Goal: Information Seeking & Learning: Compare options

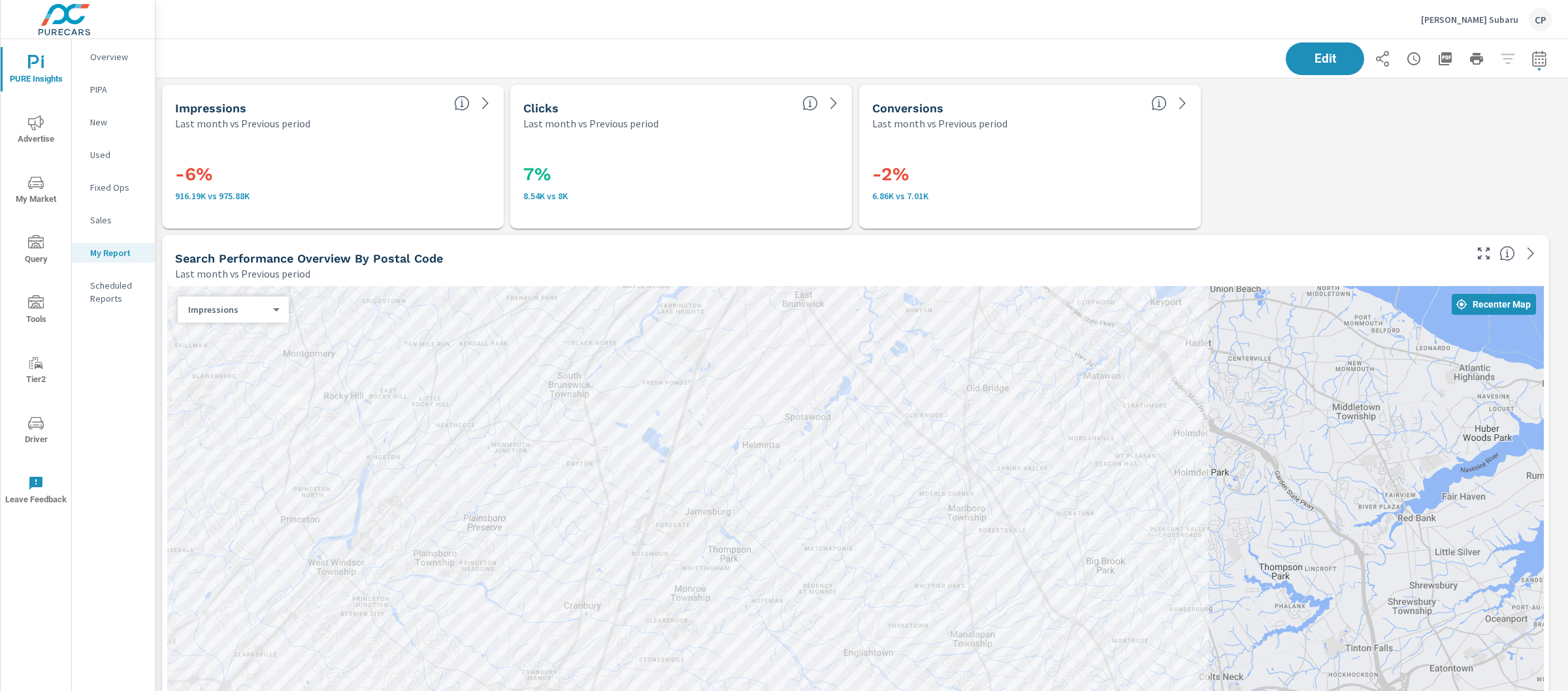
scroll to position [3336, 1425]
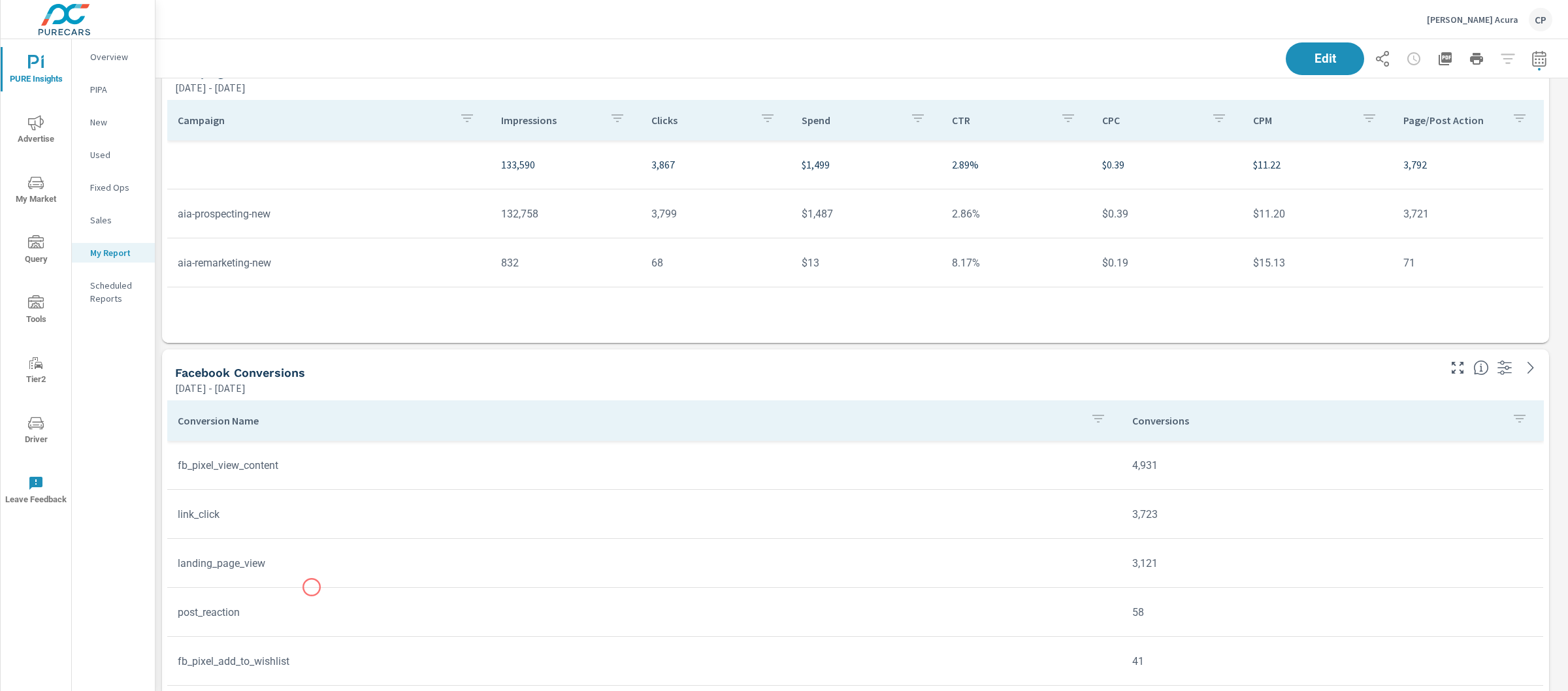
scroll to position [2154, 0]
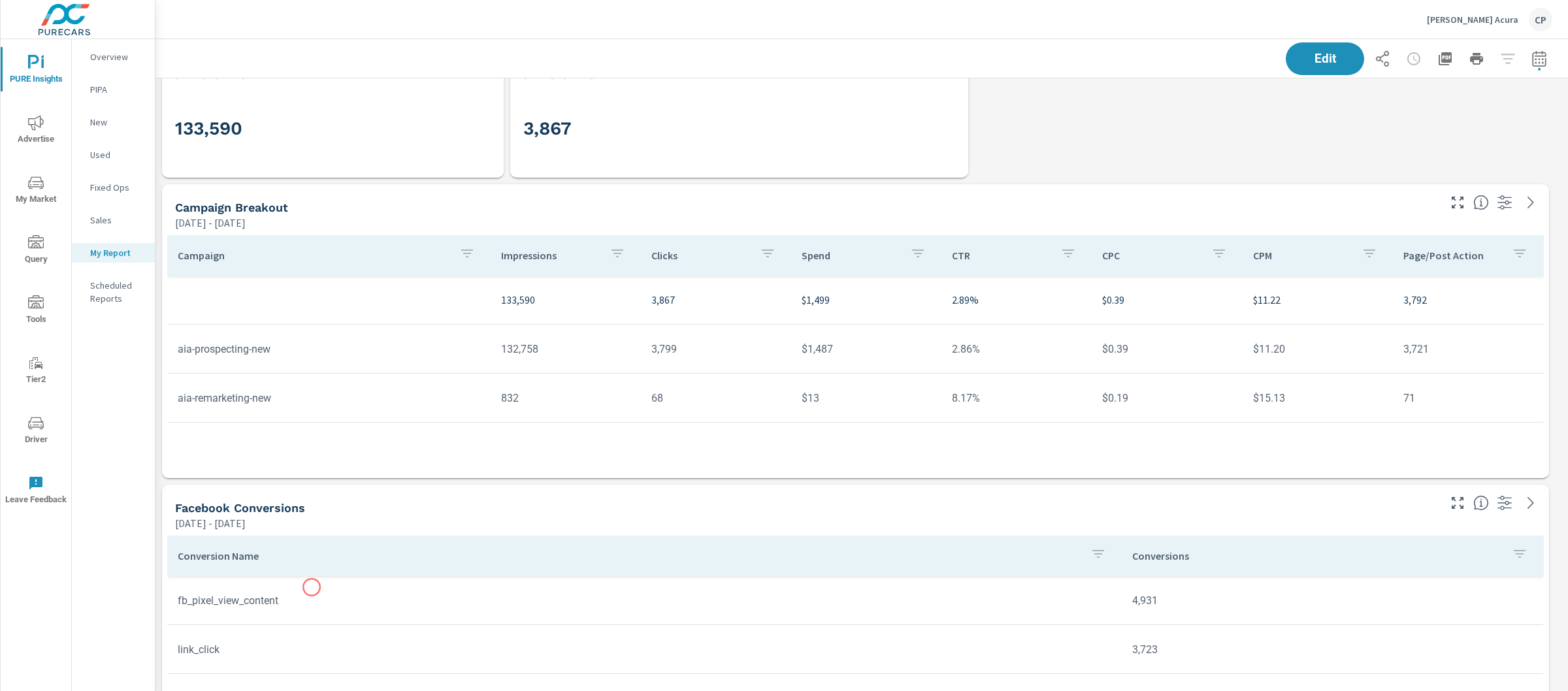
scroll to position [210, 0]
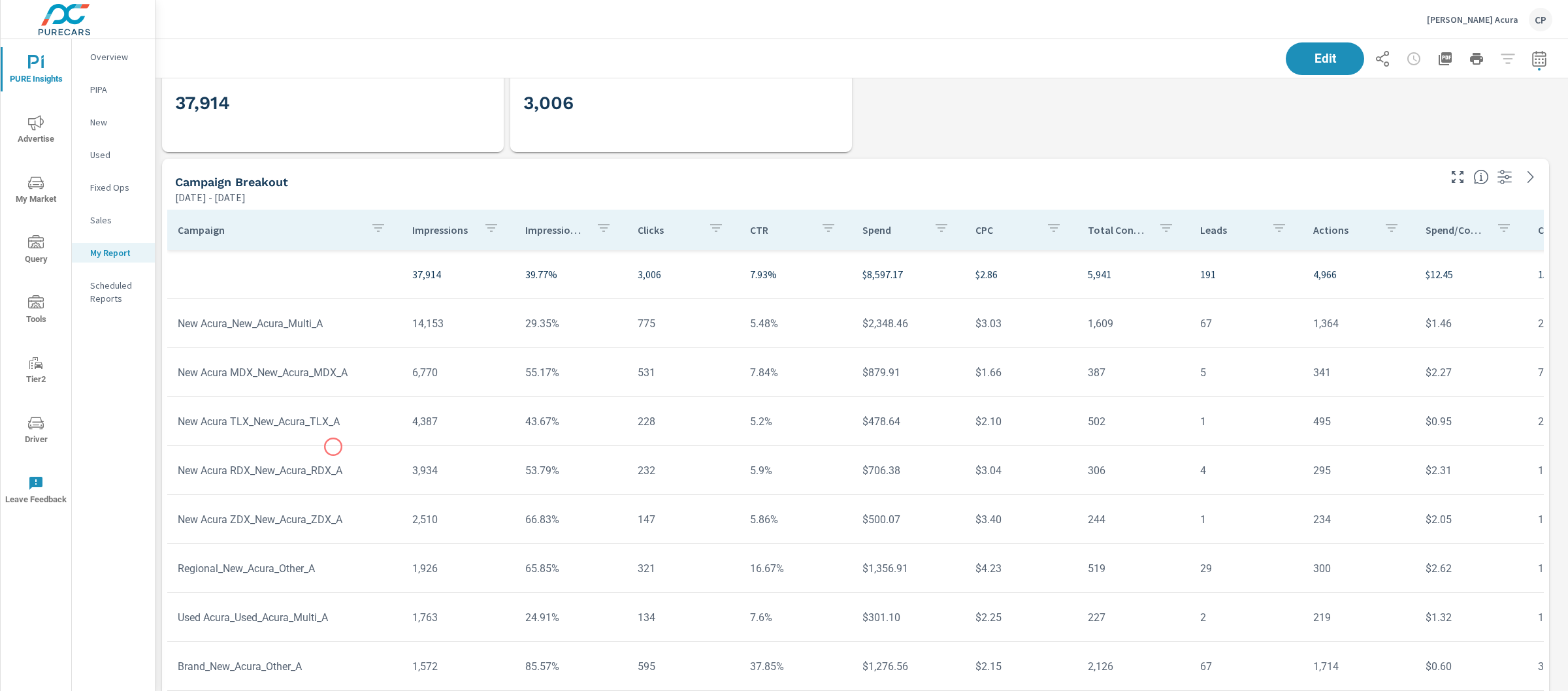
scroll to position [13, 0]
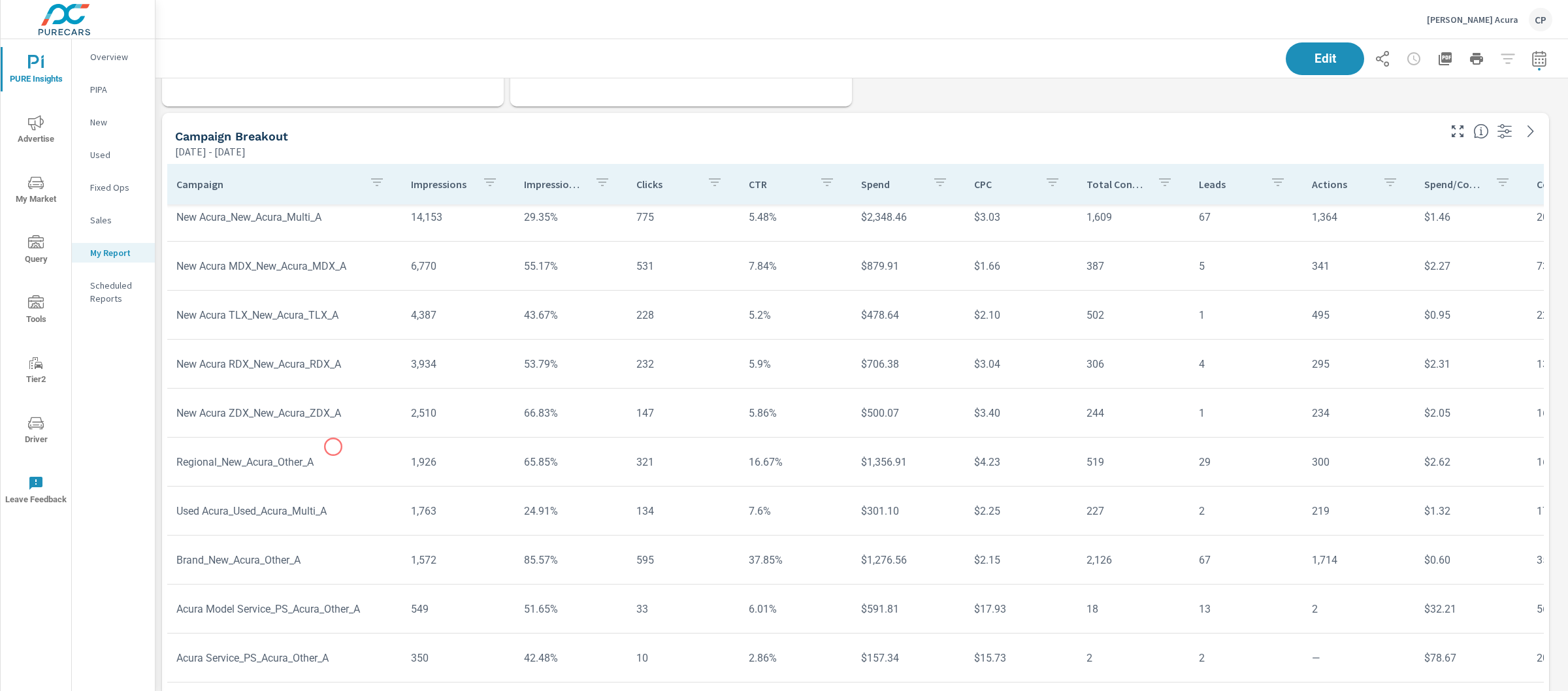
scroll to position [3896, 0]
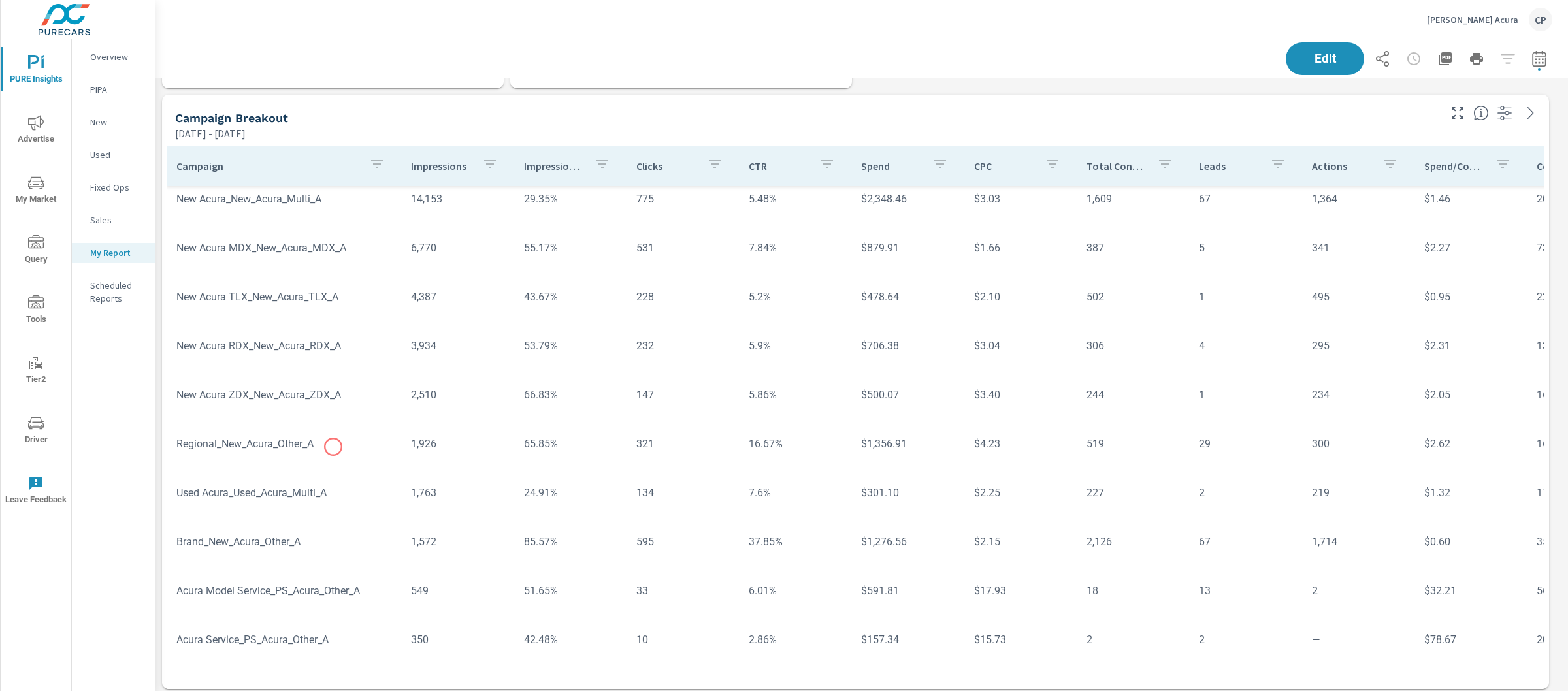
scroll to position [0, 2]
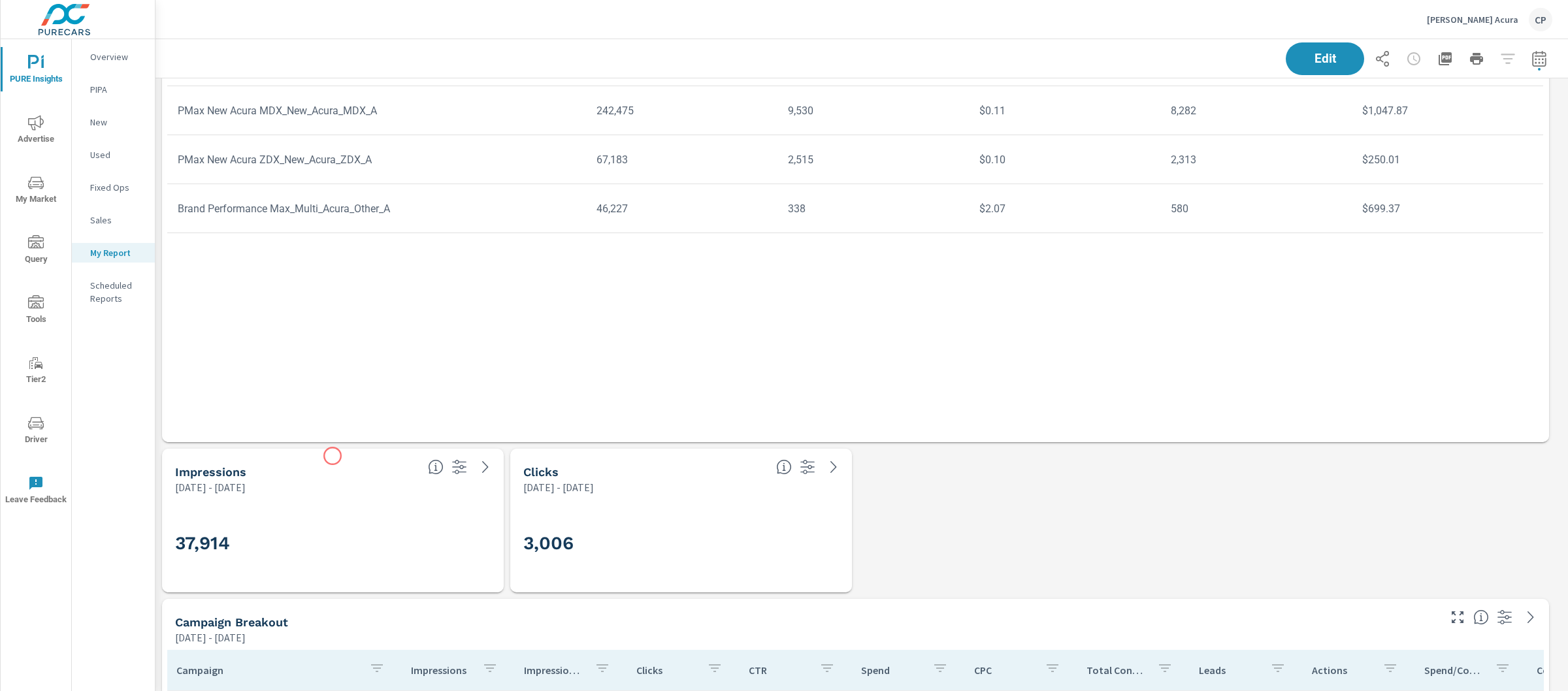
scroll to position [3185, 0]
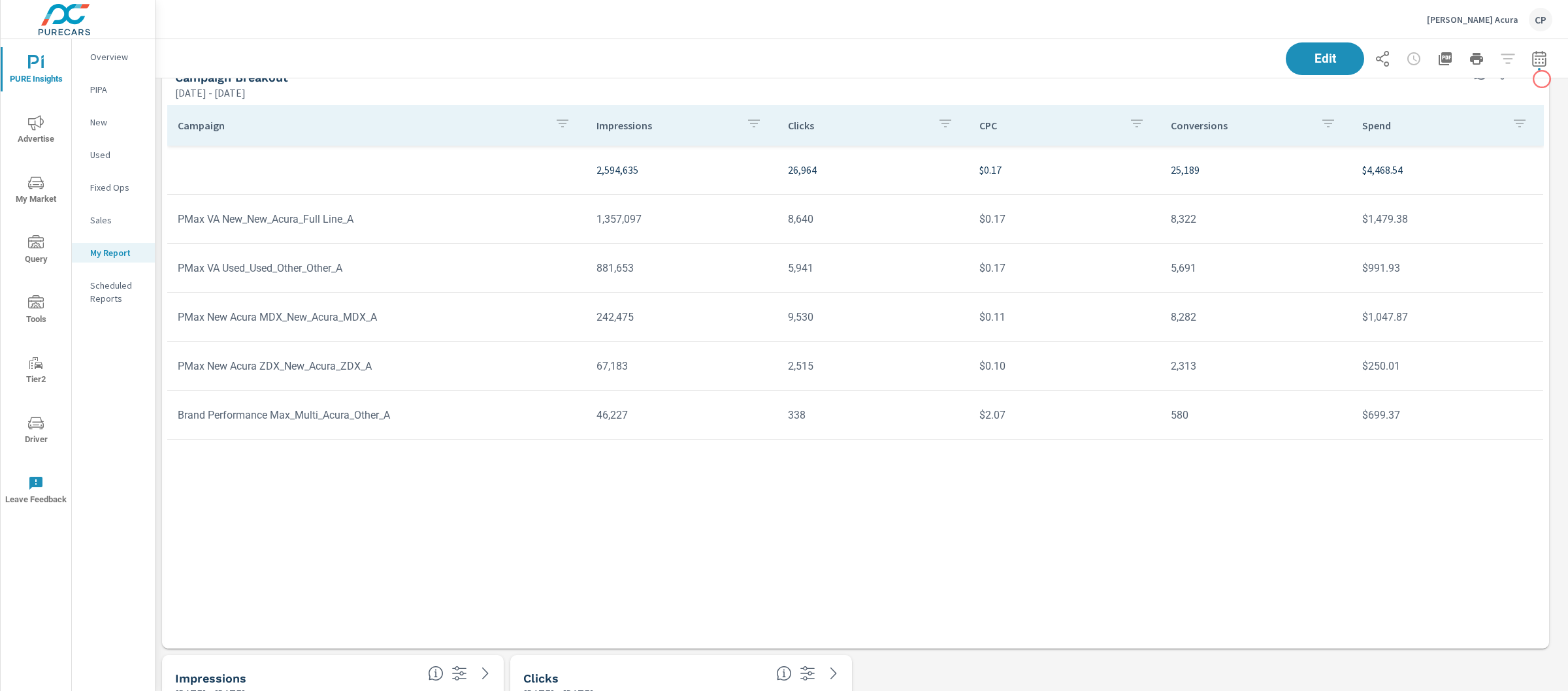
click at [1536, 50] on button "button" at bounding box center [1539, 58] width 26 height 26
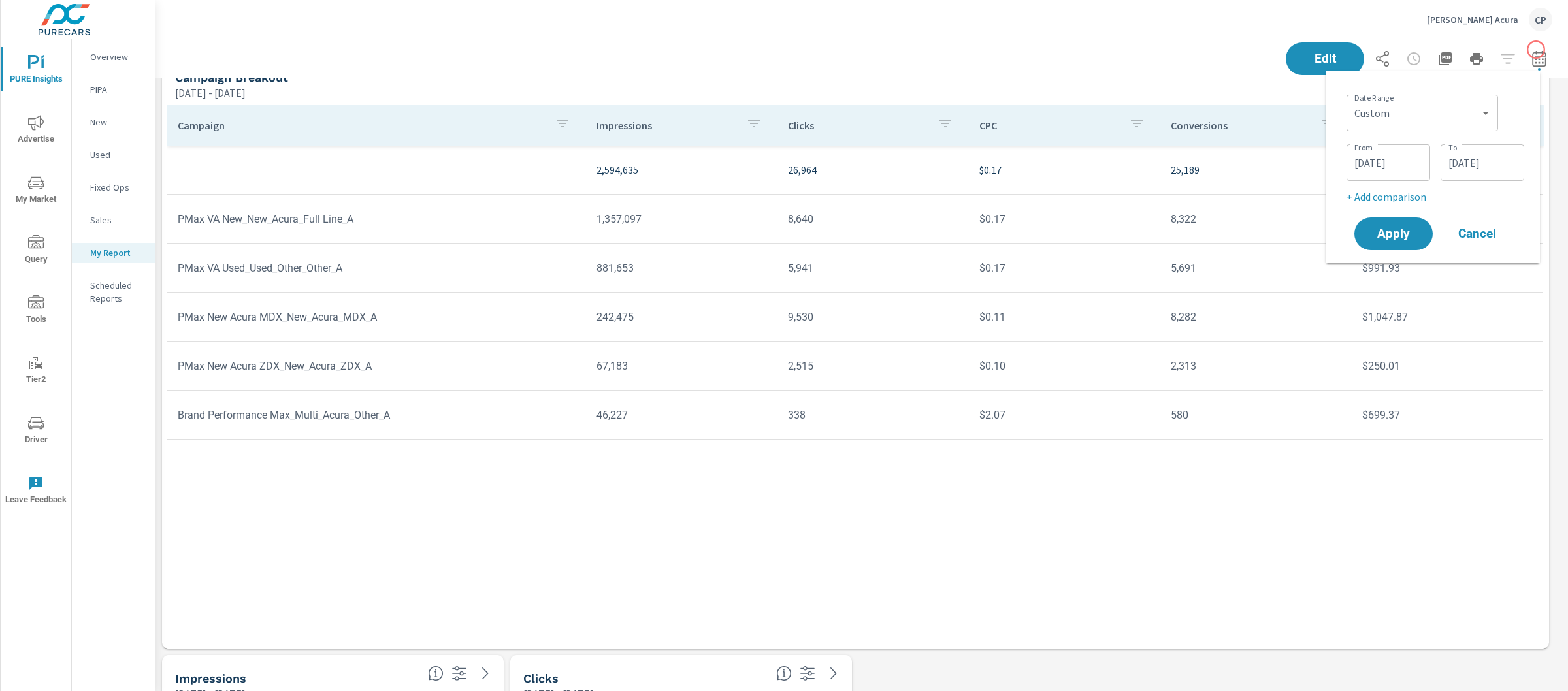
scroll to position [6341, 1425]
click at [1411, 120] on select "Custom [DATE] Last week Last 7 days Last 14 days Last 30 days Last 45 days Last…" at bounding box center [1422, 113] width 141 height 26
click at [1351, 100] on select "Custom [DATE] Last week Last 7 days Last 14 days Last 30 days Last 45 days Last…" at bounding box center [1422, 113] width 141 height 26
select select "Last month"
click at [1400, 175] on button "Apply" at bounding box center [1393, 184] width 81 height 34
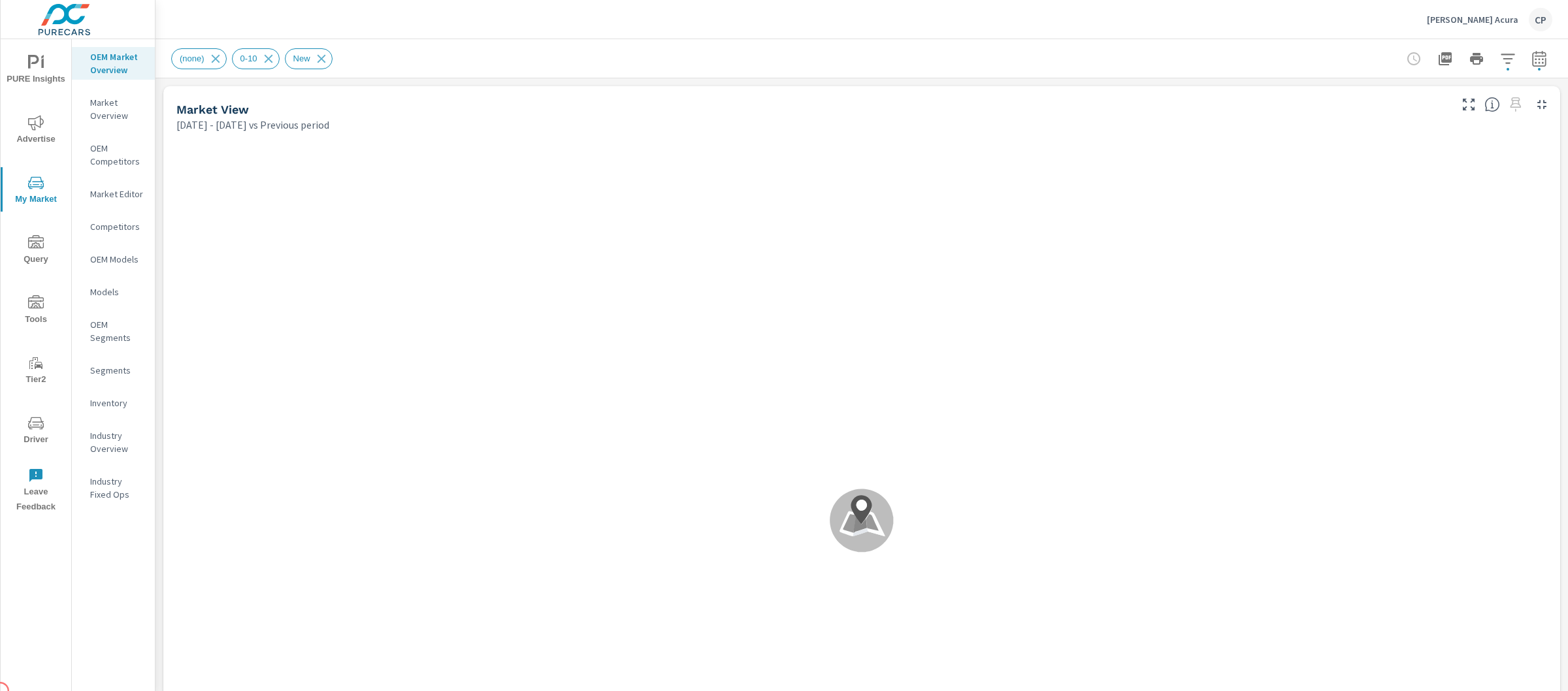
scroll to position [1, 0]
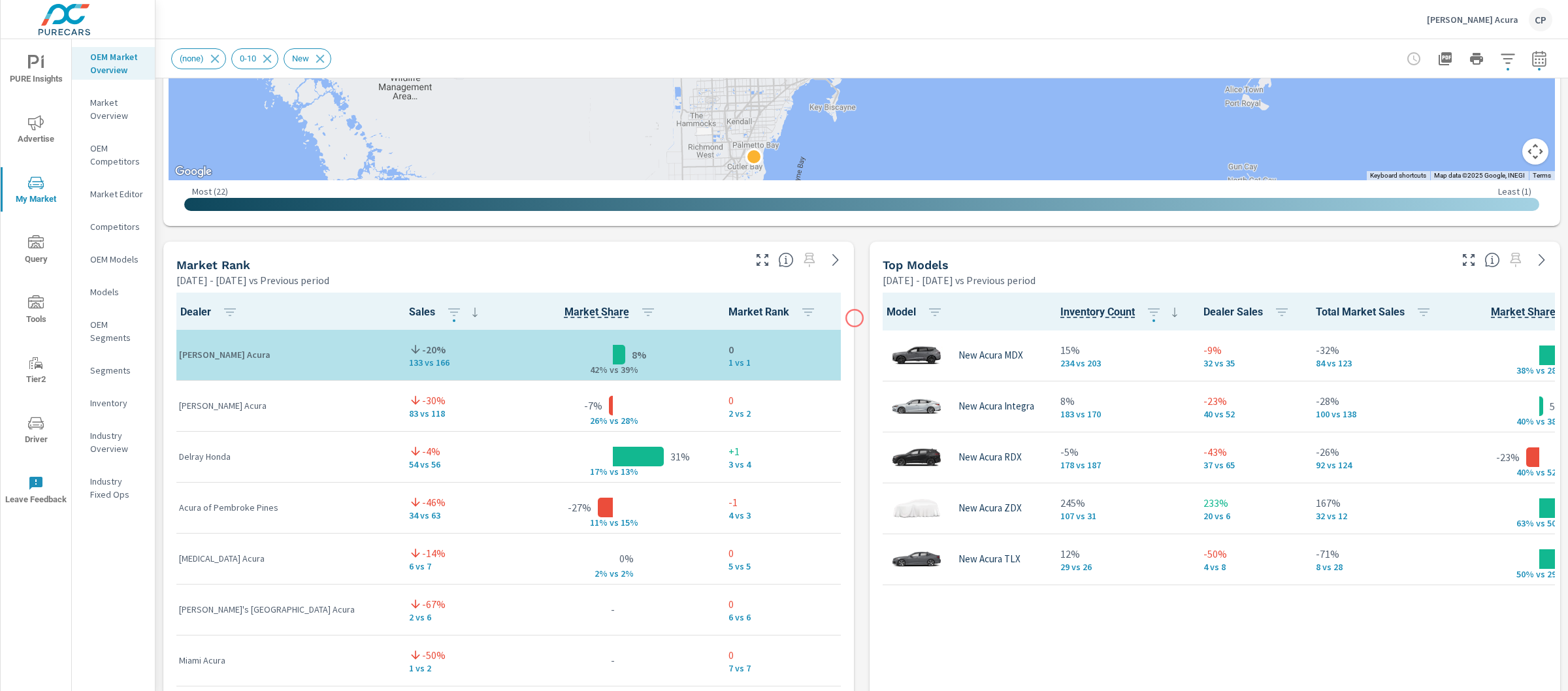
scroll to position [570, 0]
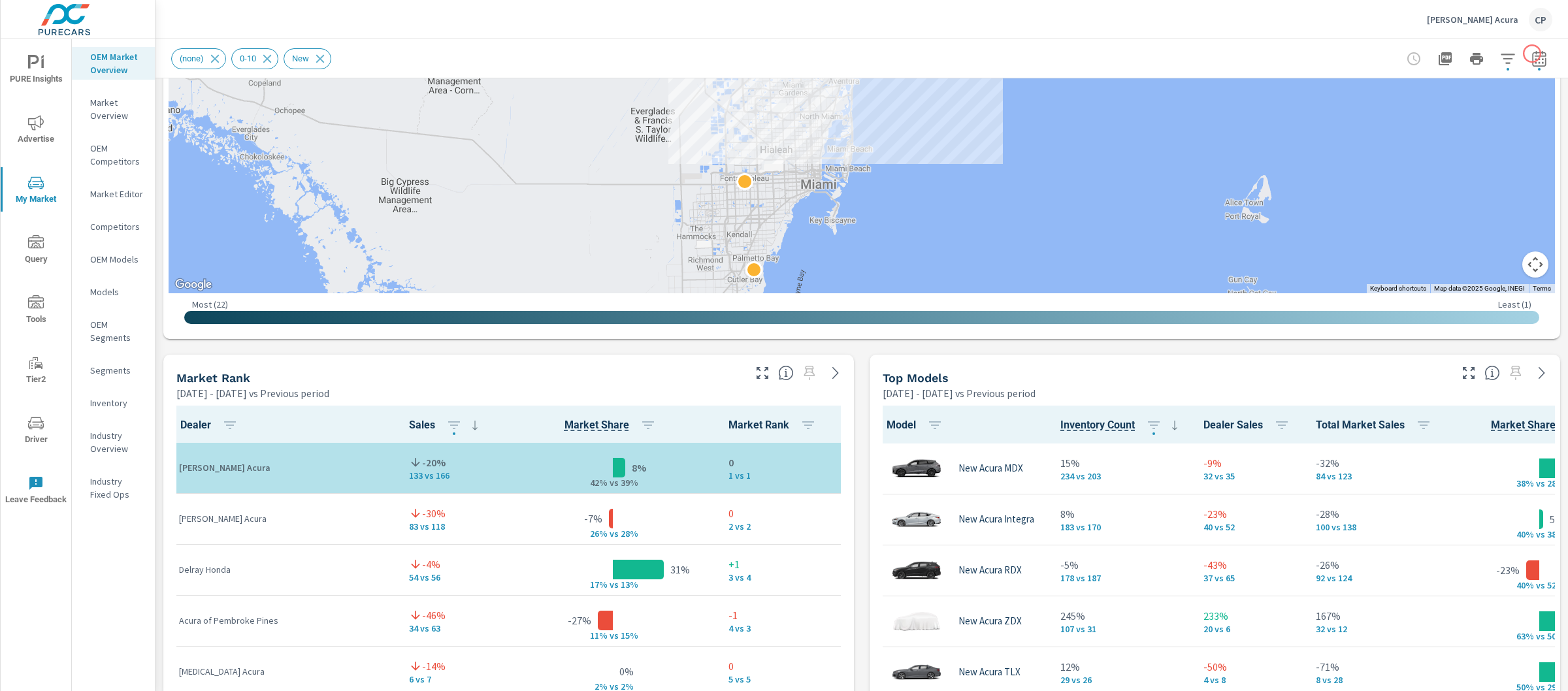
click at [1531, 62] on icon "button" at bounding box center [1539, 58] width 15 height 15
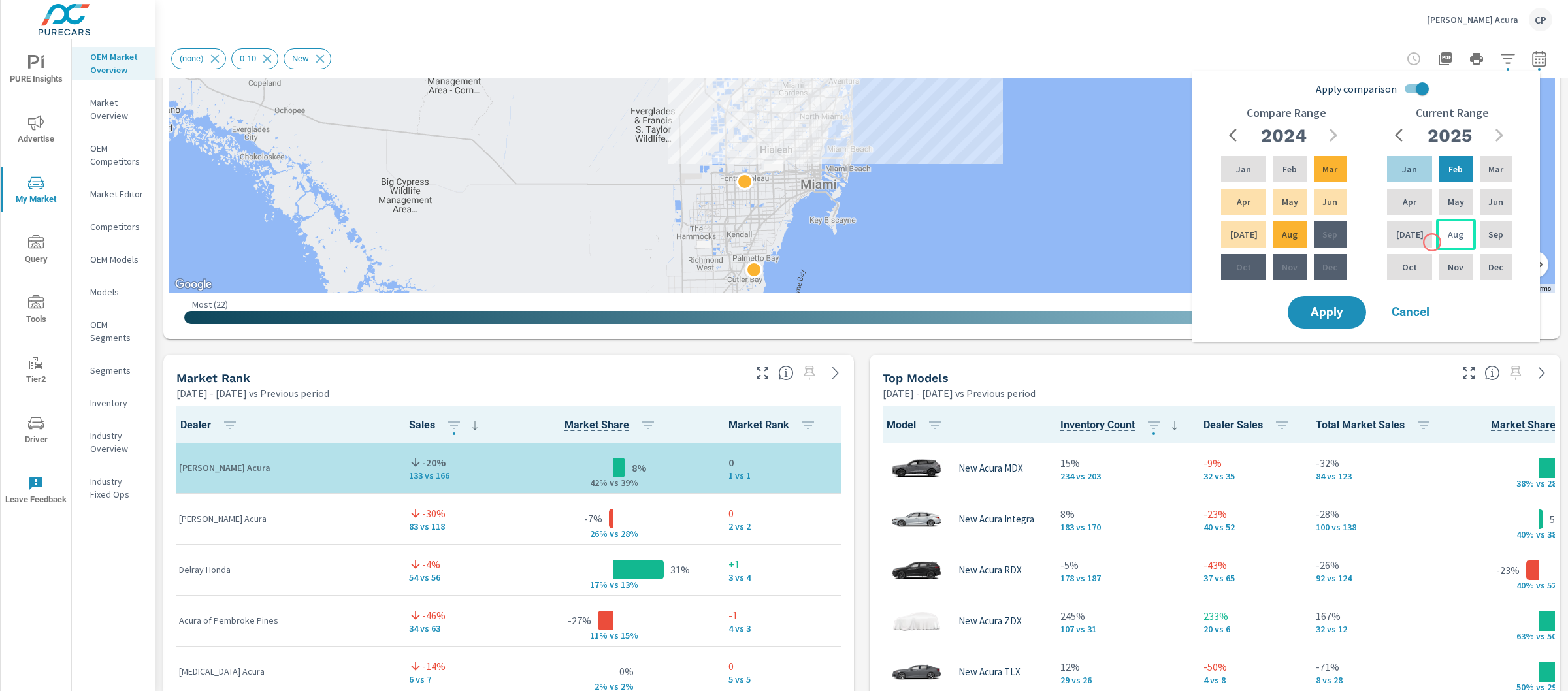
click at [1448, 239] on p "Aug" at bounding box center [1455, 235] width 15 height 13
click at [1448, 163] on p "Feb" at bounding box center [1455, 169] width 15 height 13
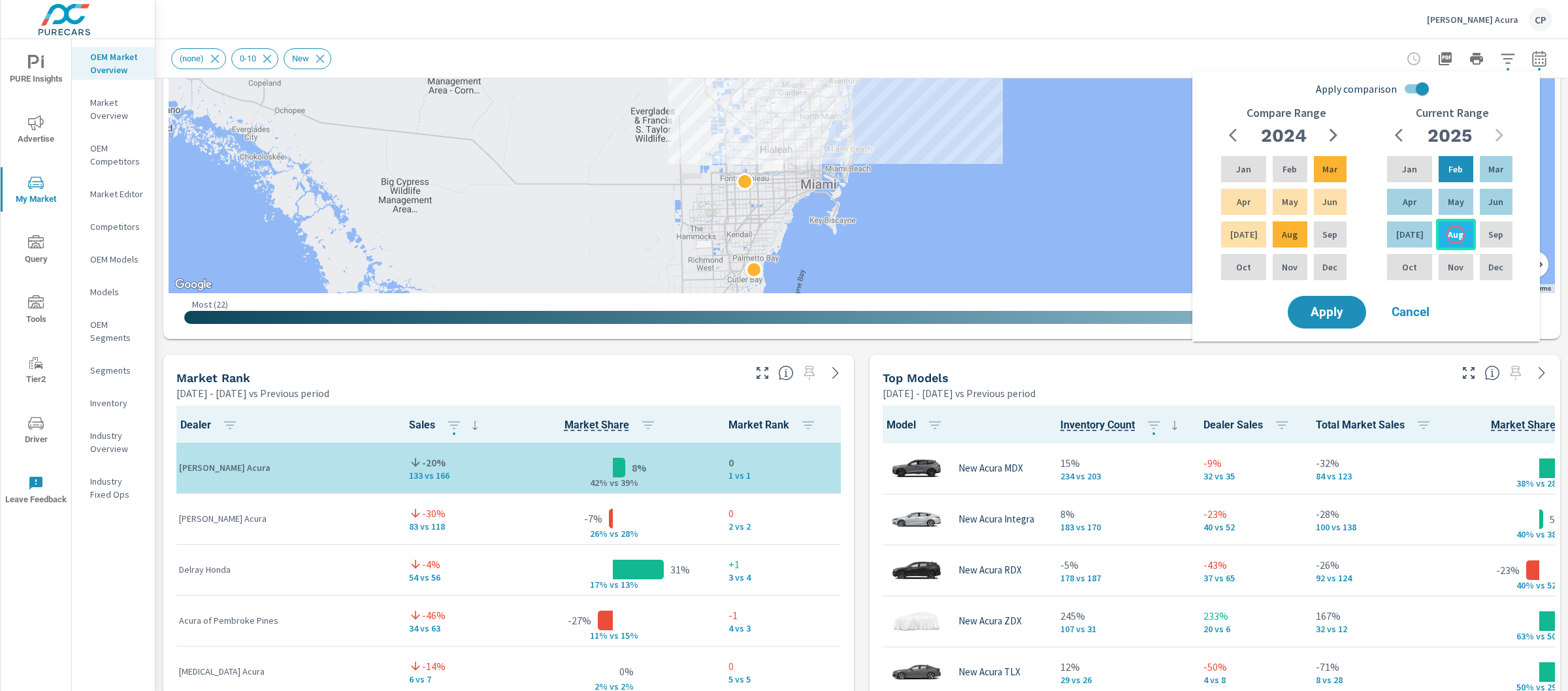
click at [1455, 235] on p "Aug" at bounding box center [1455, 235] width 15 height 13
click at [1492, 172] on p "Mar" at bounding box center [1495, 169] width 15 height 13
click at [1423, 97] on input "Apply comparison" at bounding box center [1422, 89] width 75 height 25
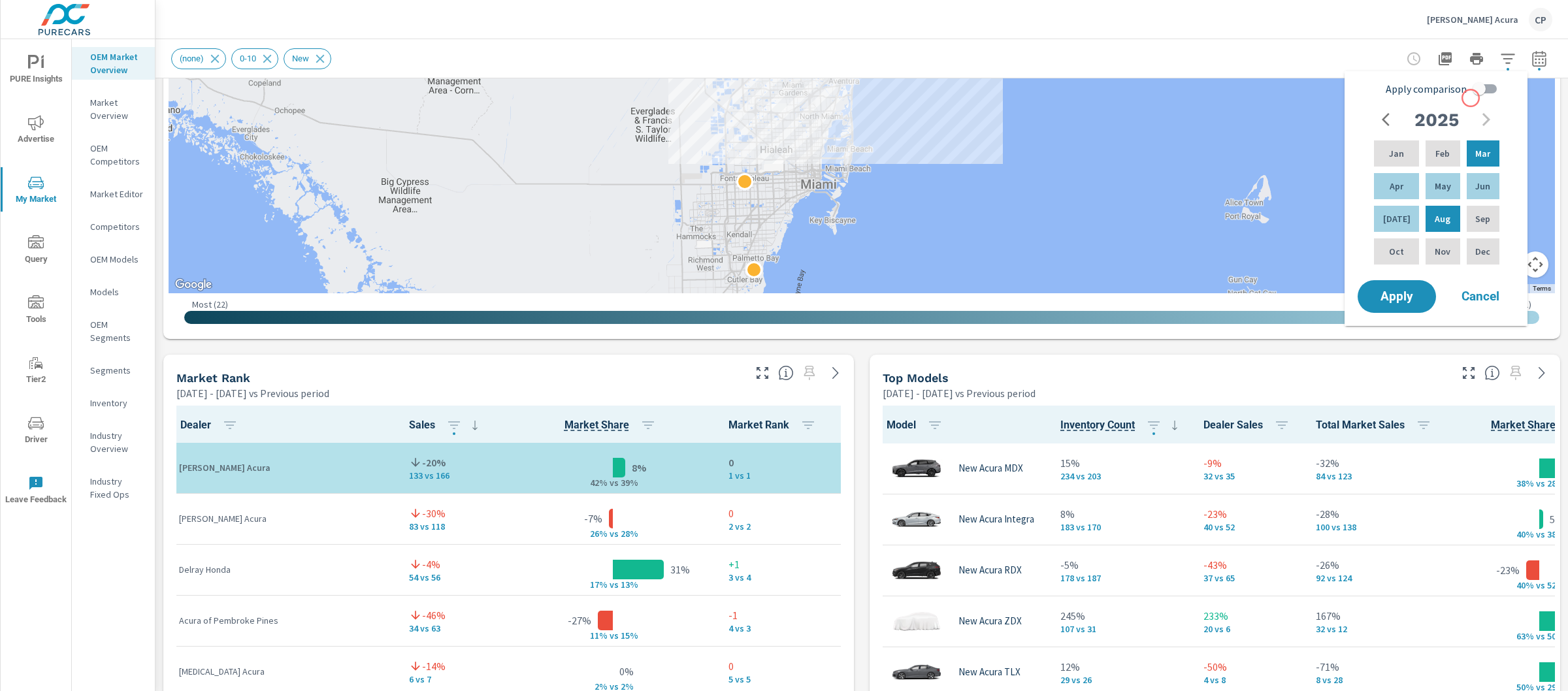
click at [1493, 93] on input "Apply comparison" at bounding box center [1479, 89] width 75 height 25
checkbox input "true"
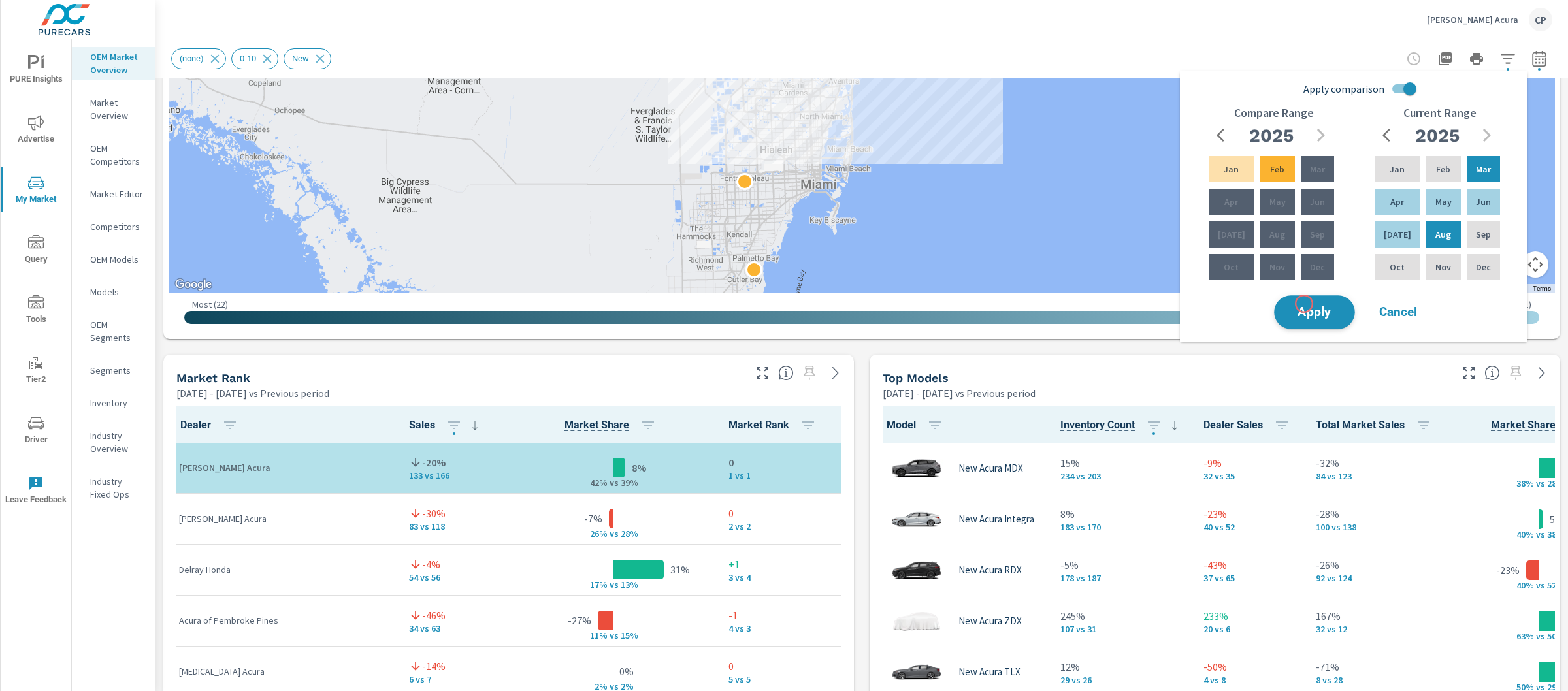
click at [1304, 306] on span "Apply" at bounding box center [1314, 312] width 54 height 12
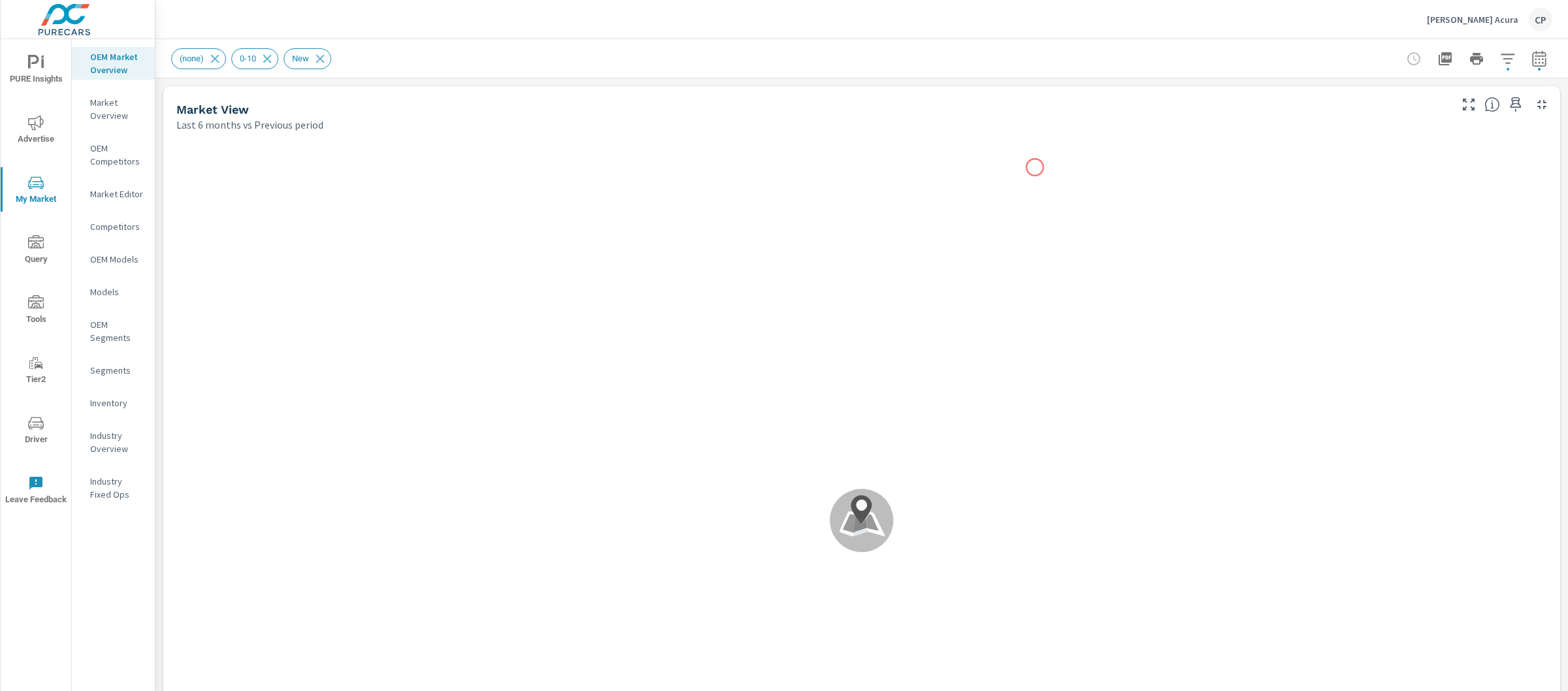
scroll to position [1, 0]
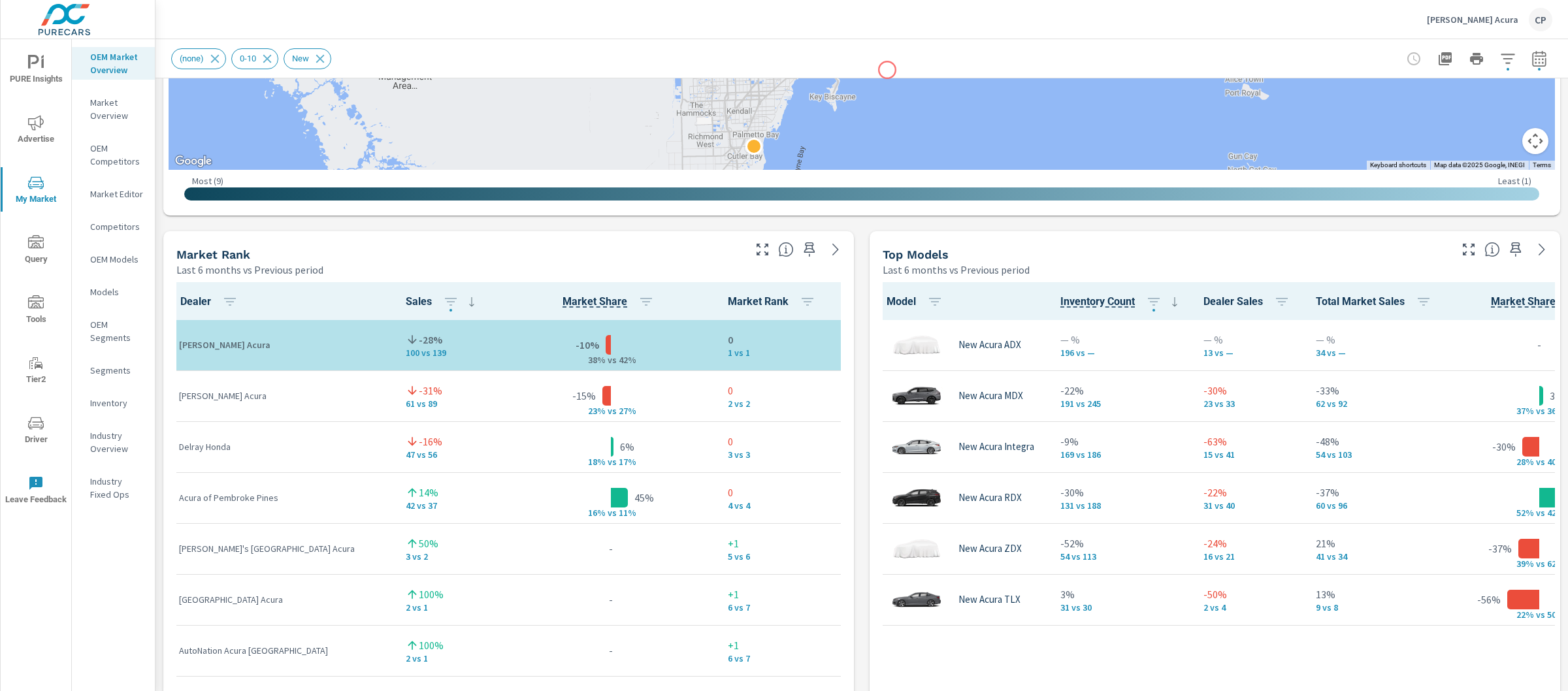
scroll to position [725, 0]
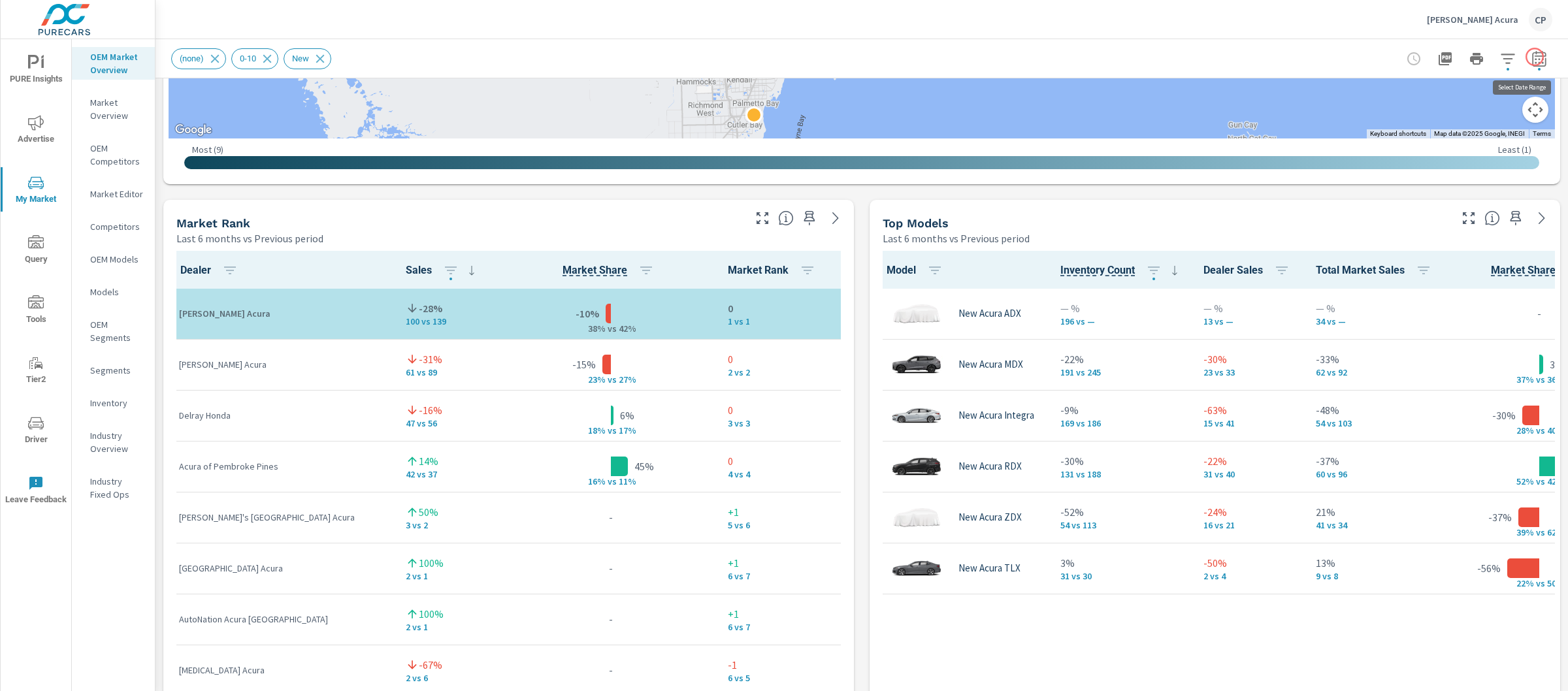
click at [1535, 57] on button "button" at bounding box center [1539, 58] width 26 height 26
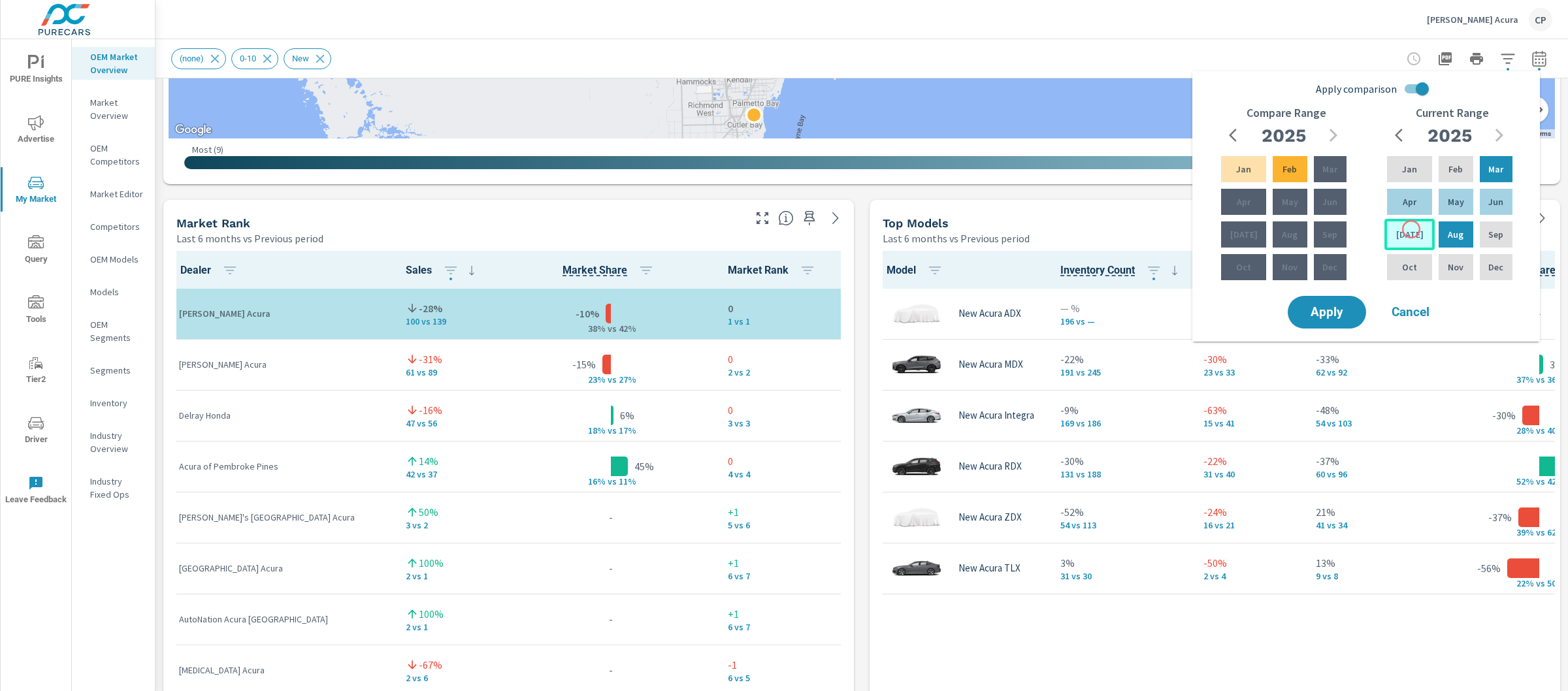
click at [1411, 229] on p "Jul" at bounding box center [1410, 235] width 28 height 13
click at [1448, 229] on p "Aug" at bounding box center [1455, 235] width 15 height 13
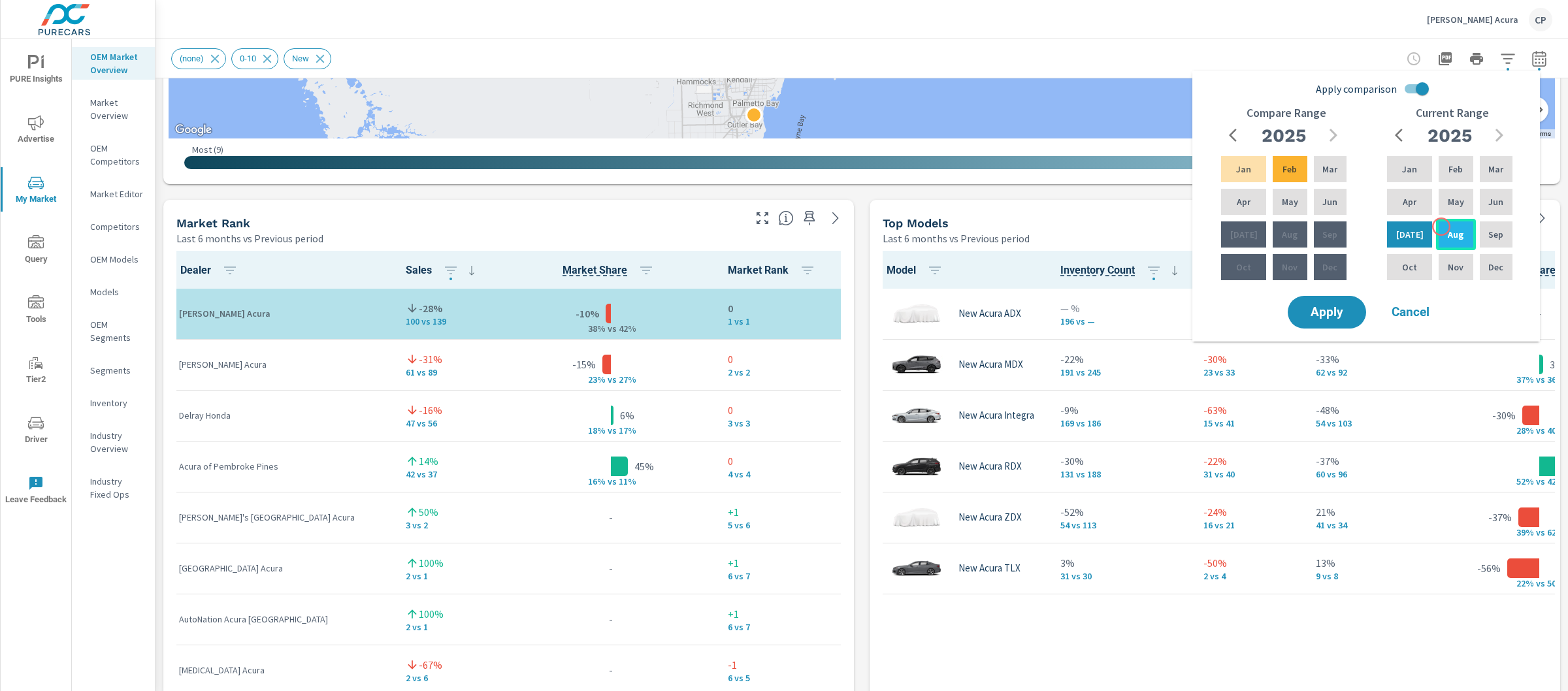
click at [1449, 232] on p "Aug" at bounding box center [1455, 235] width 15 height 13
click at [1406, 154] on div "Jan" at bounding box center [1410, 169] width 50 height 32
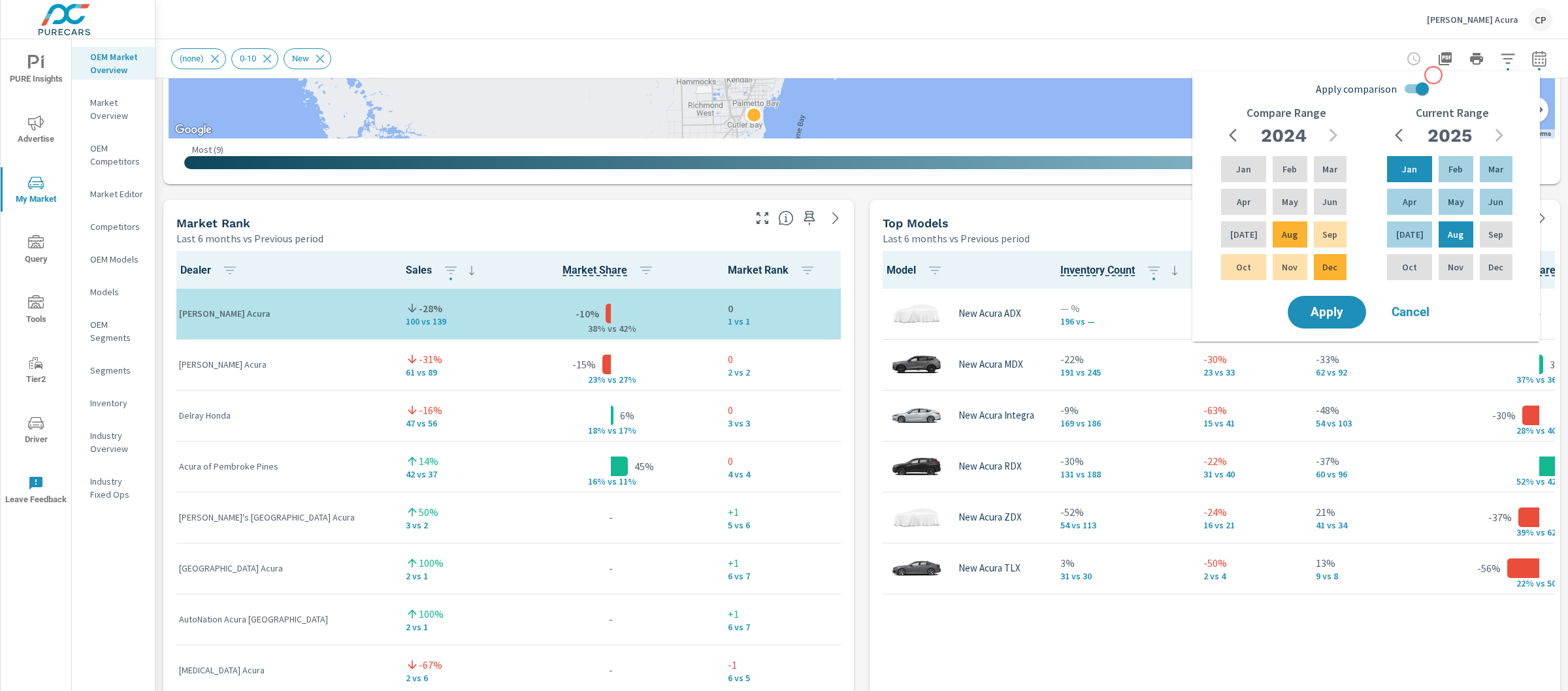
click at [1421, 85] on input "Apply comparison" at bounding box center [1422, 89] width 75 height 25
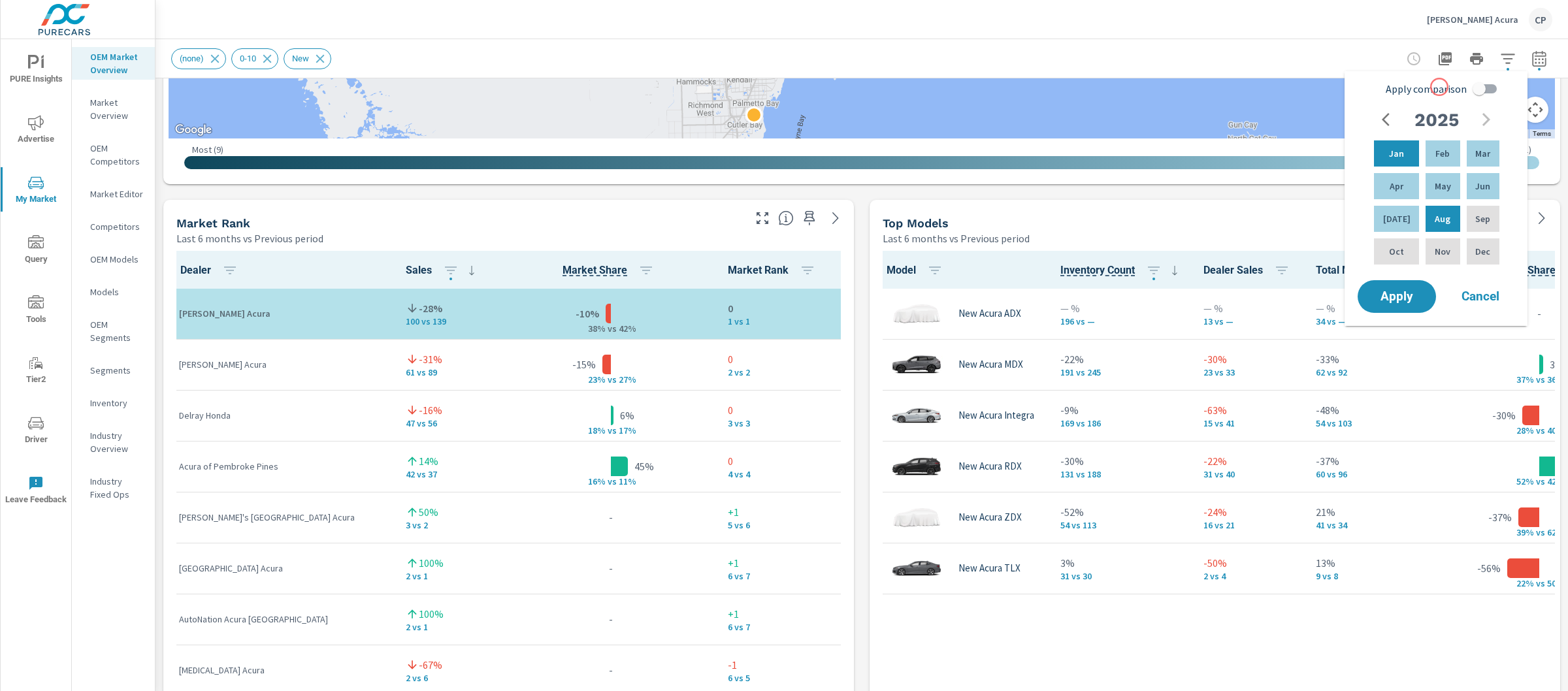
click at [1472, 92] on input "Apply comparison" at bounding box center [1479, 89] width 75 height 25
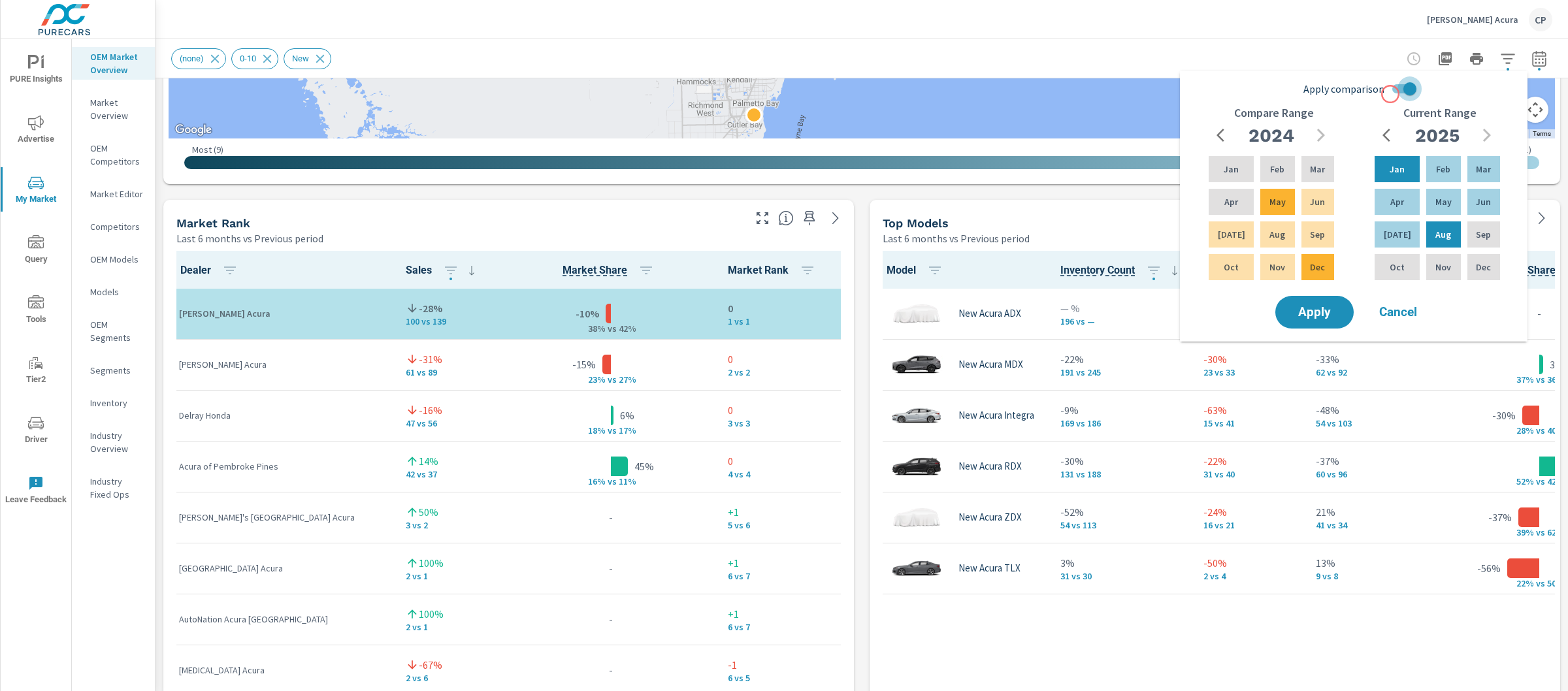
click at [1390, 94] on input "Apply comparison" at bounding box center [1410, 89] width 75 height 25
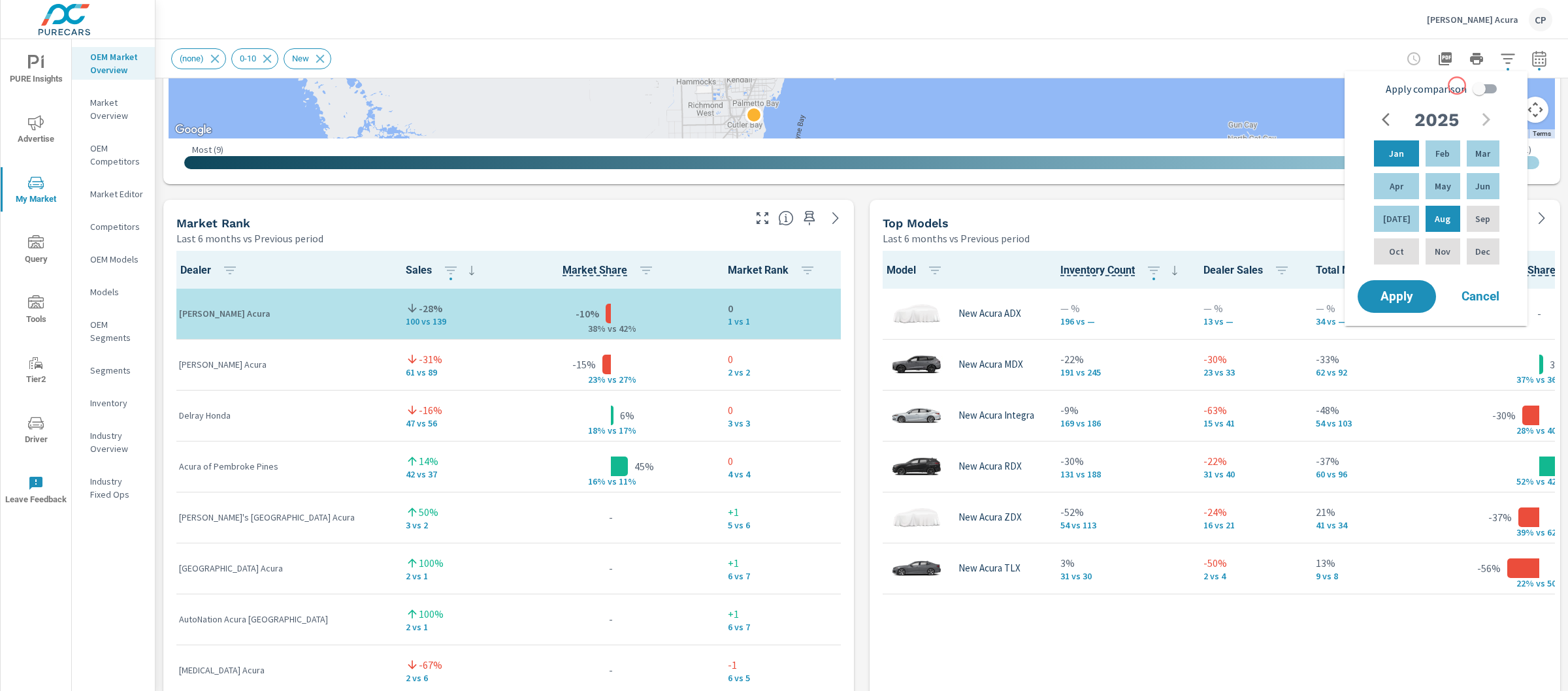
click at [1464, 85] on span "Apply comparison" at bounding box center [1426, 89] width 81 height 15
click at [1464, 85] on input "Apply comparison" at bounding box center [1479, 89] width 75 height 25
checkbox input "true"
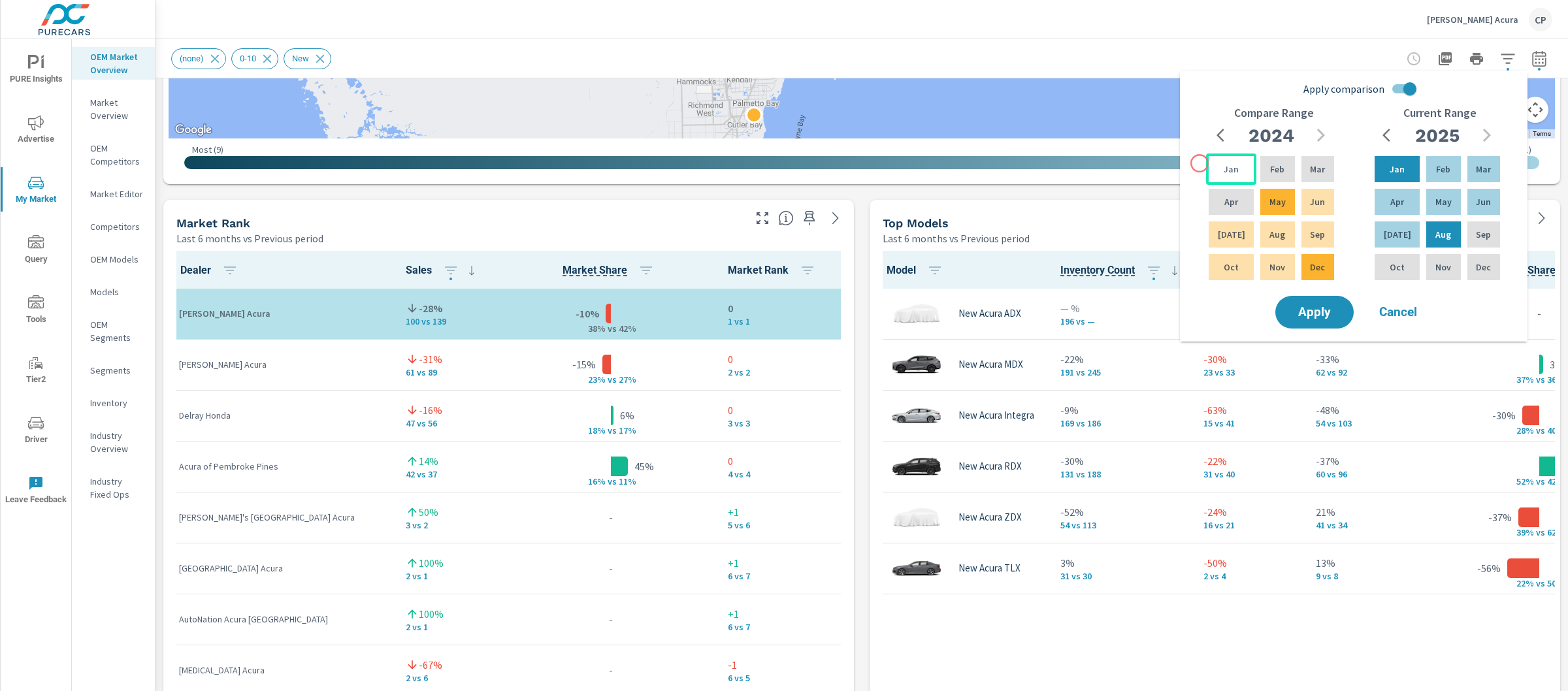
click at [1216, 164] on div "Jan" at bounding box center [1231, 169] width 50 height 32
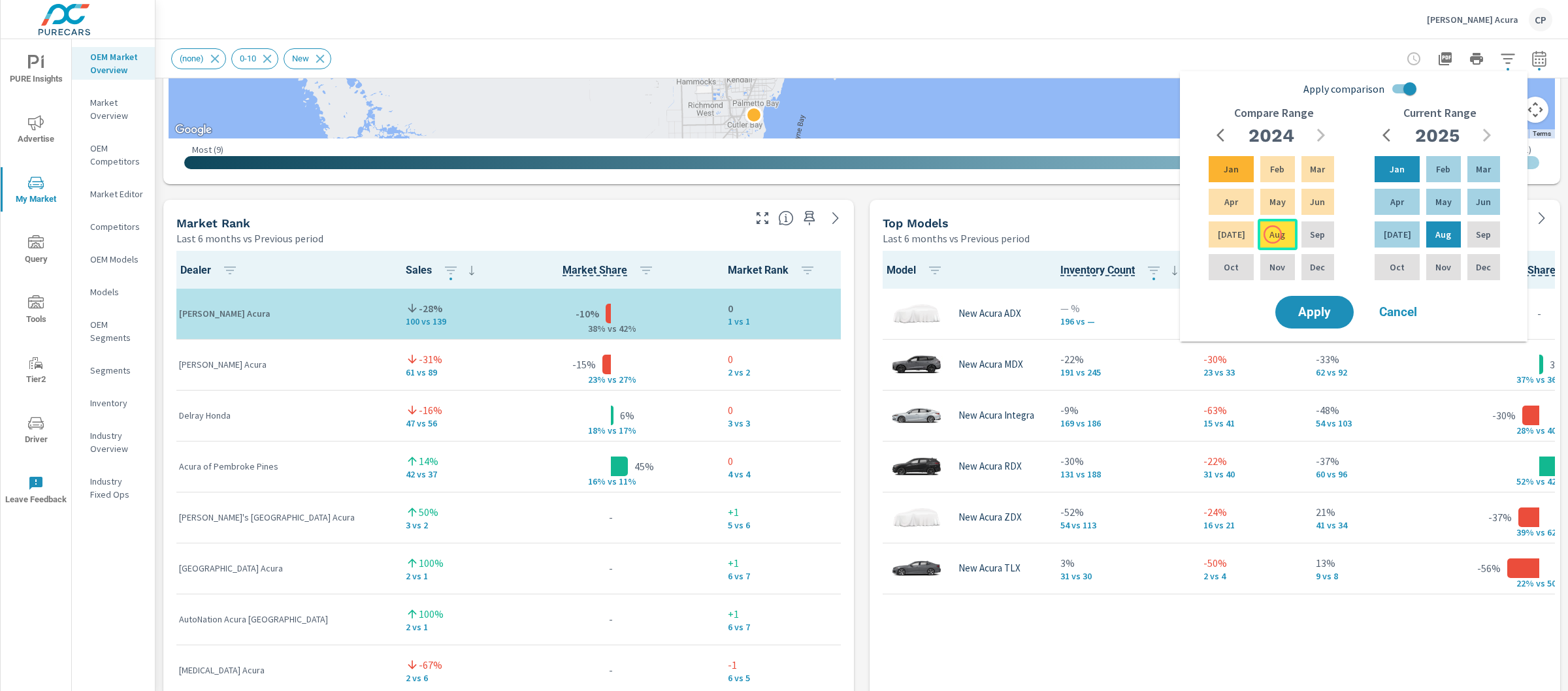
click at [1272, 235] on p "Aug" at bounding box center [1276, 235] width 15 height 13
click at [1333, 303] on button "Apply" at bounding box center [1315, 313] width 81 height 34
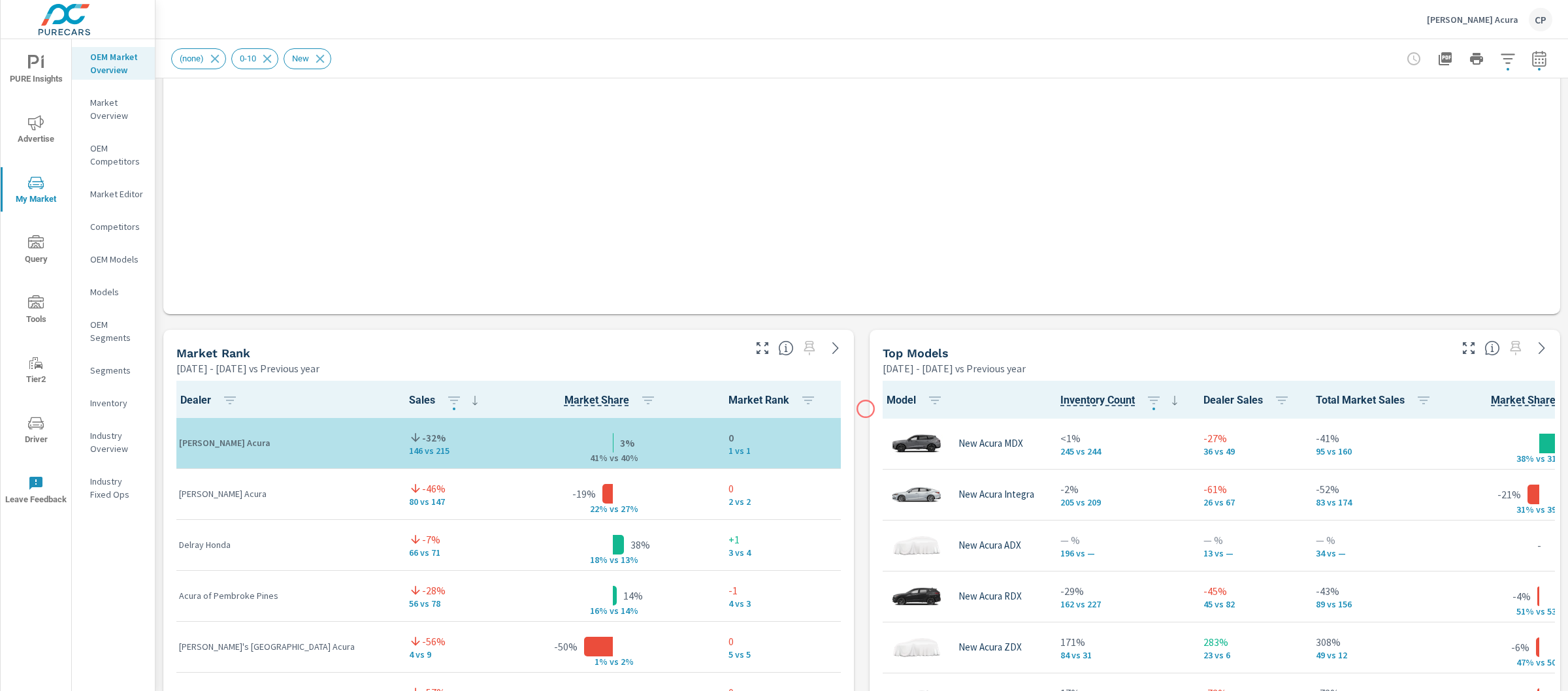
scroll to position [1, 0]
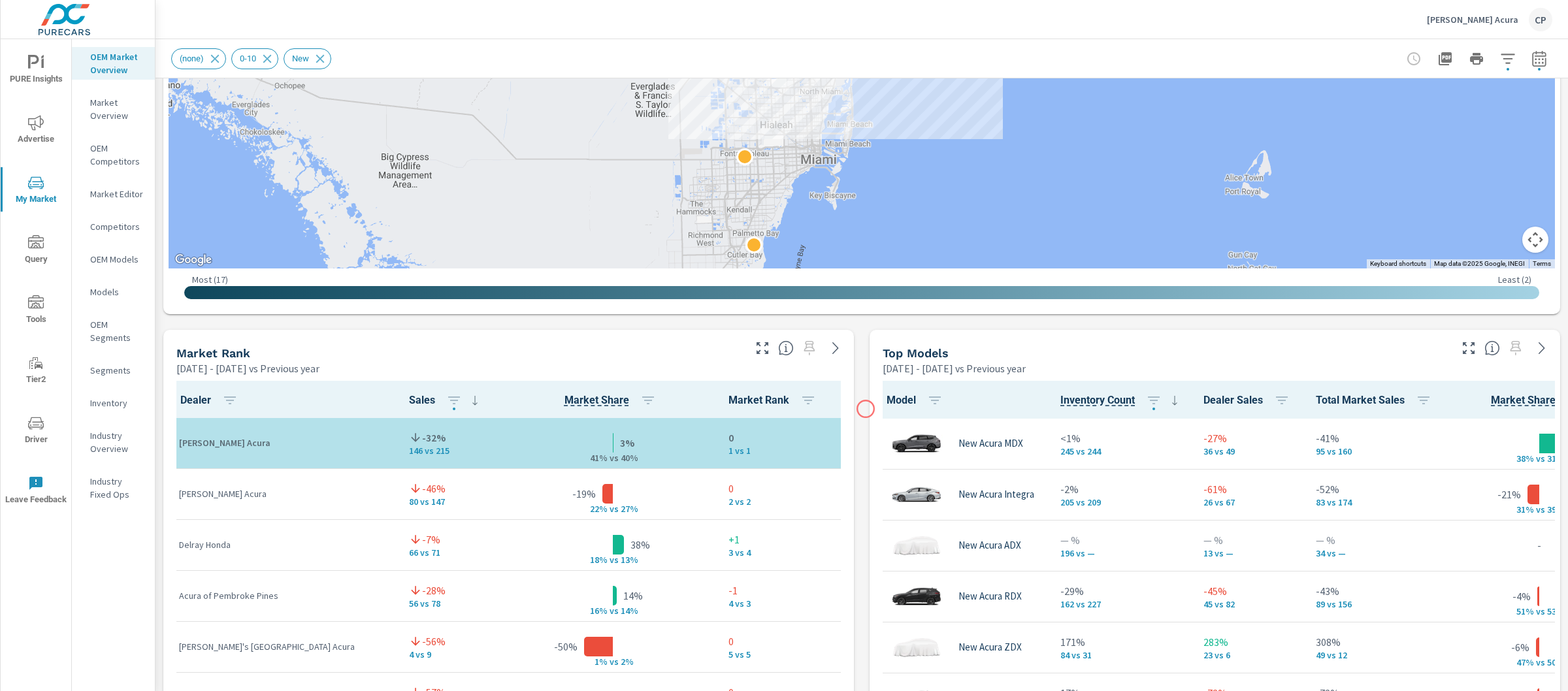
click at [870, 409] on div "Model Inventory Count Dealer Sales Total Market Sales Market Share Market Rank …" at bounding box center [1215, 694] width 690 height 637
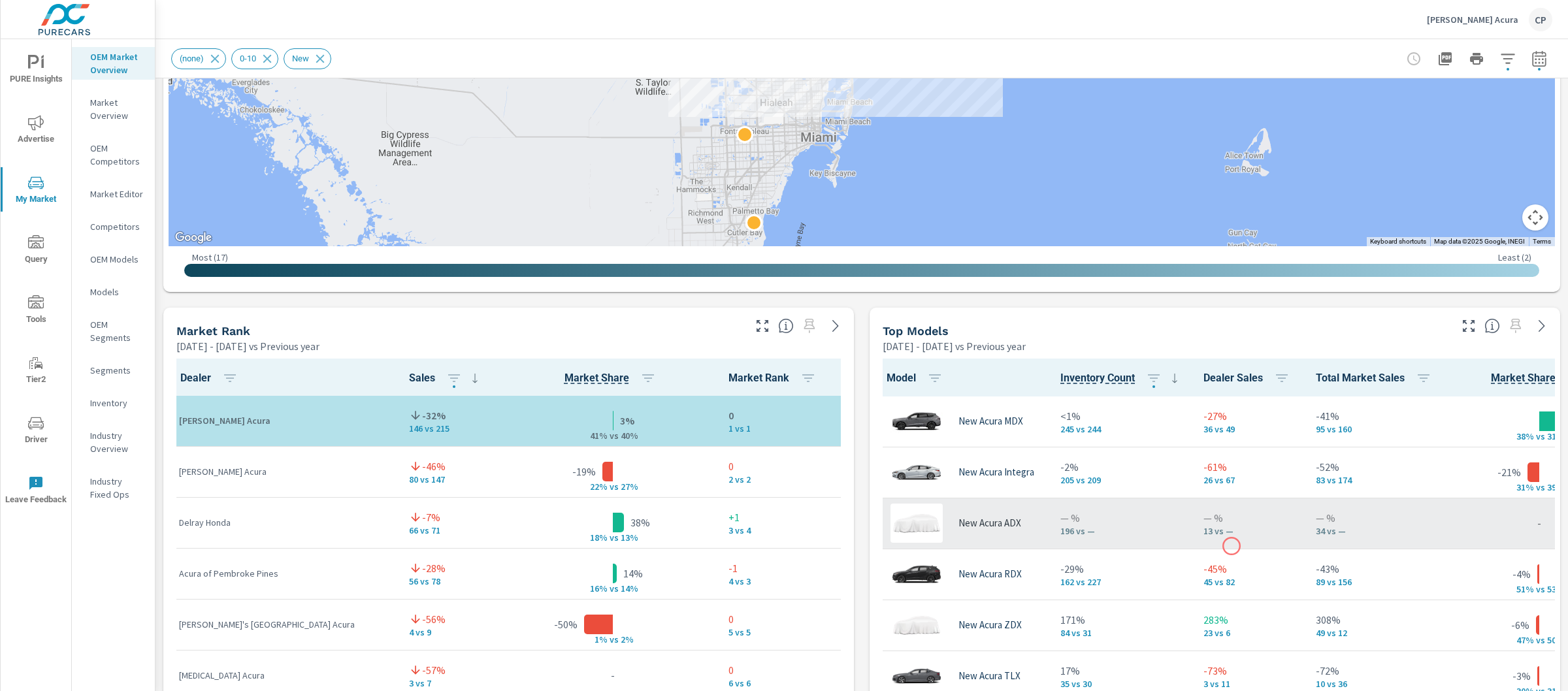
scroll to position [611, 0]
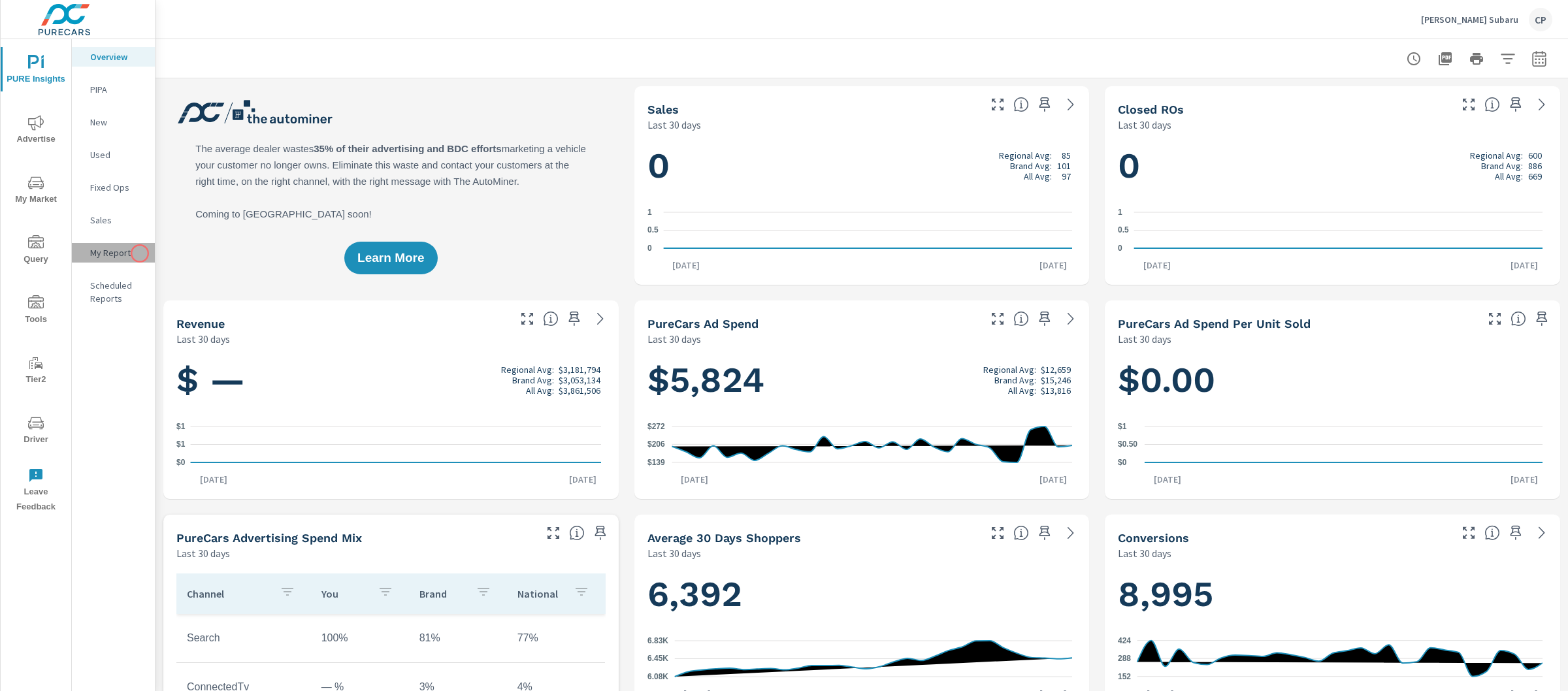
scroll to position [1, 0]
click at [140, 253] on p "My Report" at bounding box center [117, 253] width 54 height 13
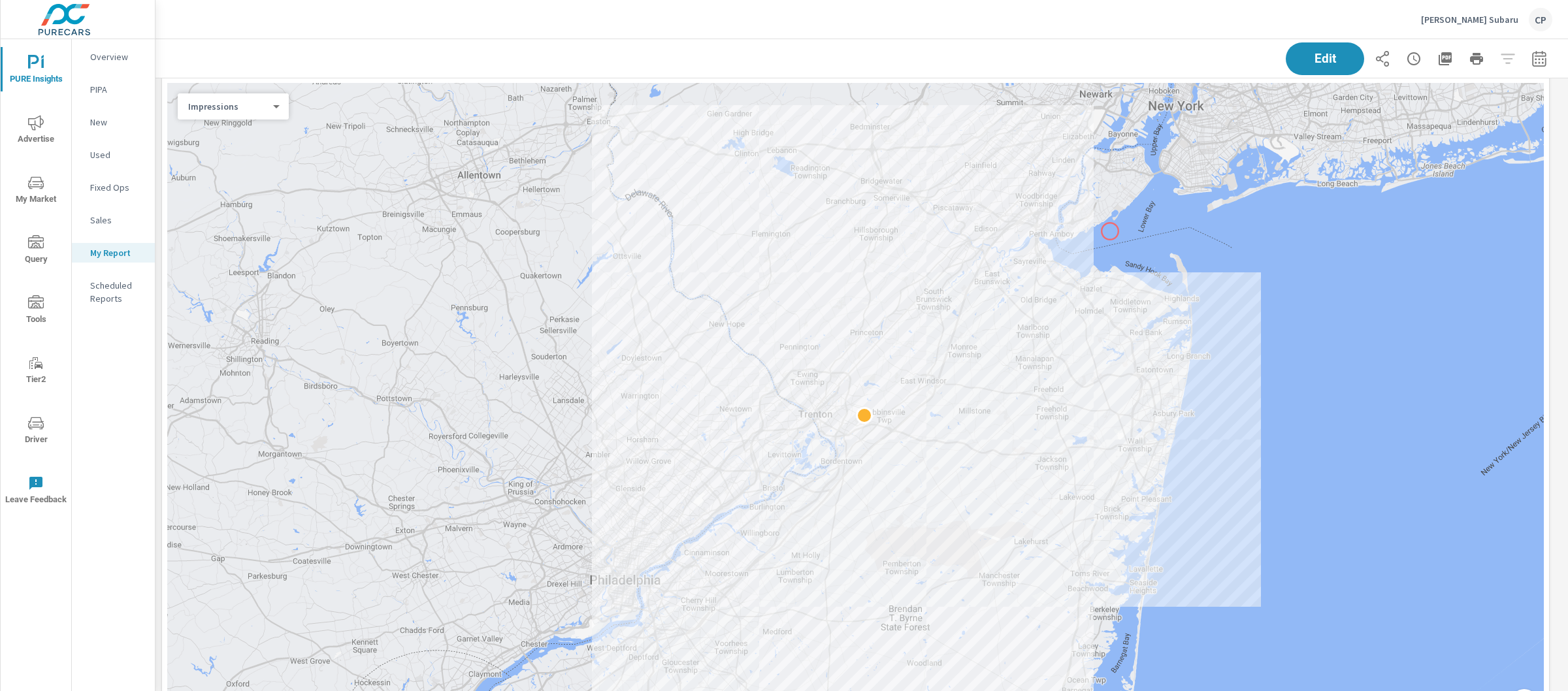
scroll to position [162, 0]
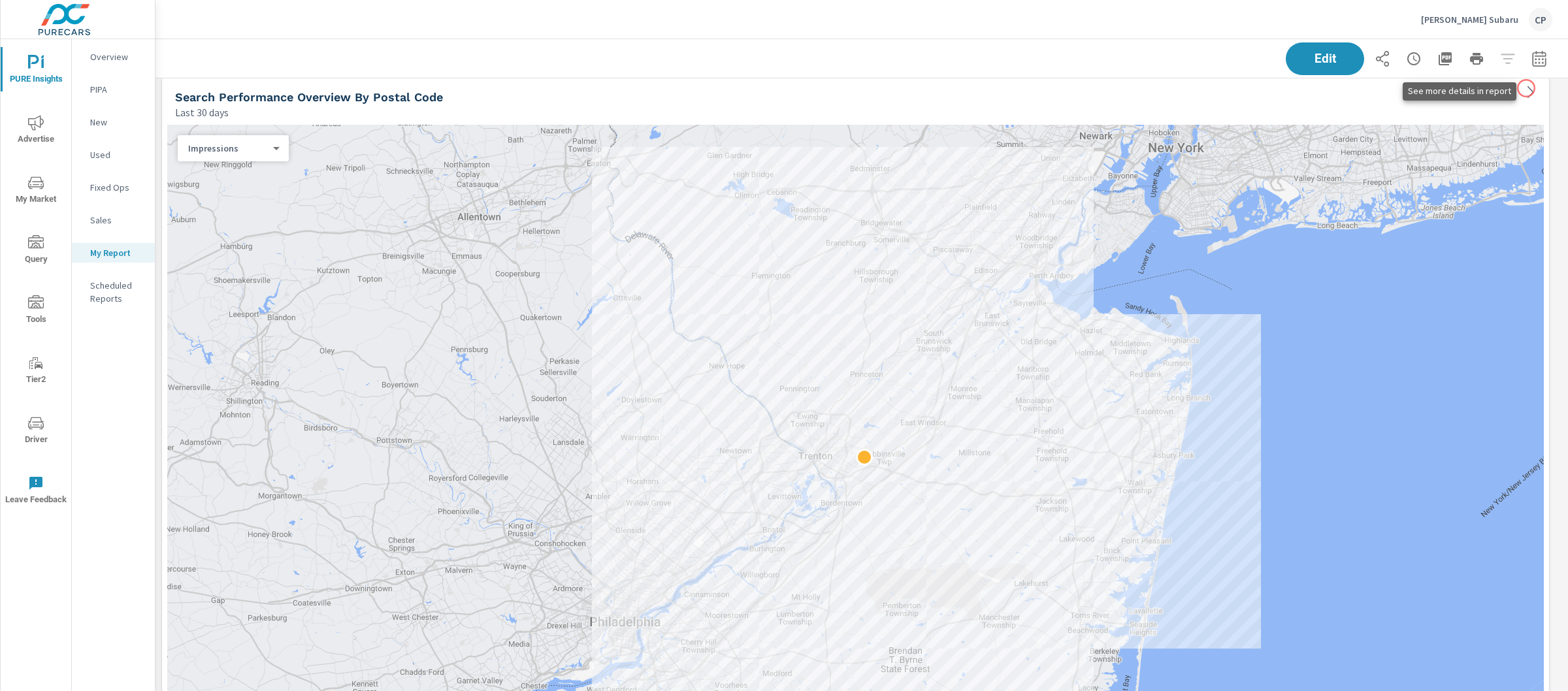
click at [1531, 62] on icon "button" at bounding box center [1539, 58] width 15 height 15
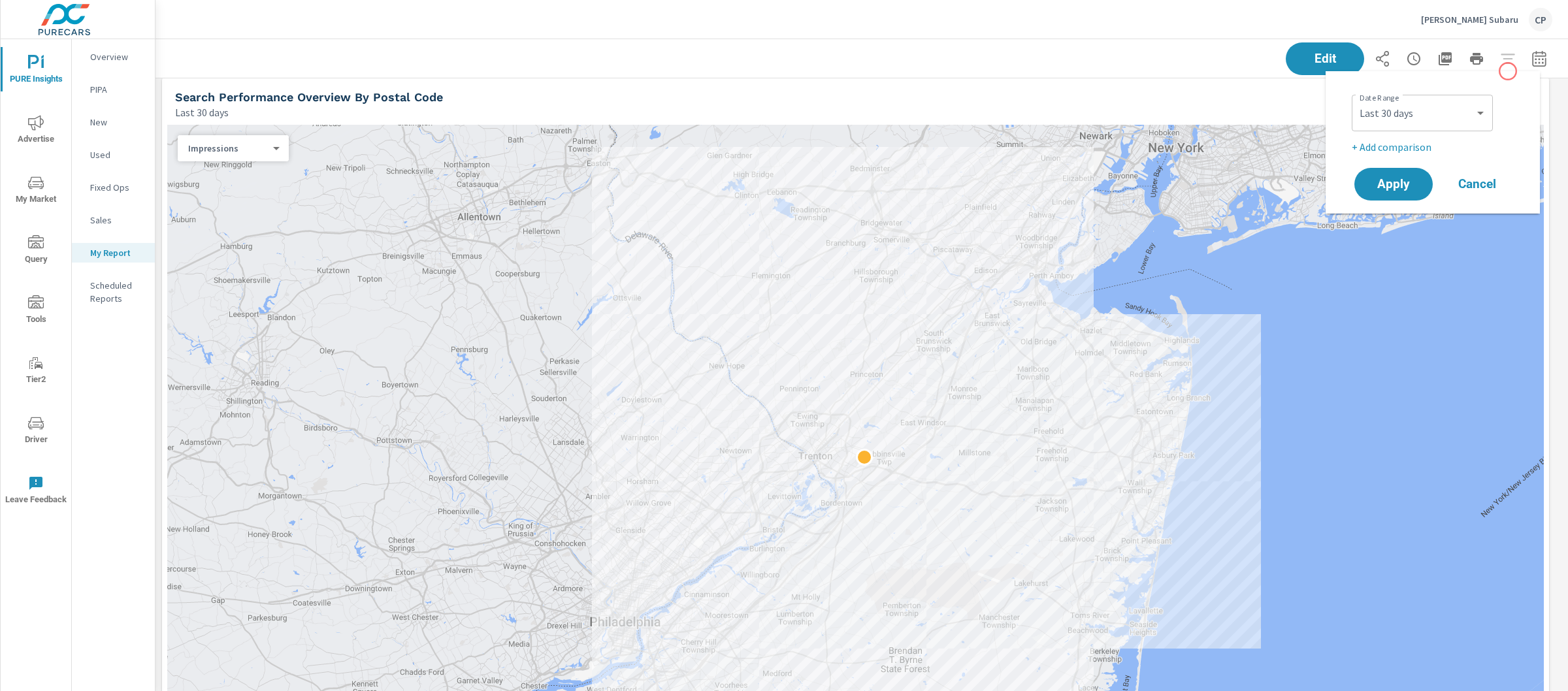
scroll to position [3336, 1425]
click at [1429, 106] on select "Custom [DATE] Last week Last 7 days Last 14 days Last 30 days Last 45 days Last…" at bounding box center [1422, 113] width 131 height 26
click at [1357, 100] on select "Custom [DATE] Last week Last 7 days Last 14 days Last 30 days Last 45 days Last…" at bounding box center [1422, 113] width 131 height 26
select select "Last month"
click at [1410, 173] on button "Apply" at bounding box center [1393, 184] width 81 height 34
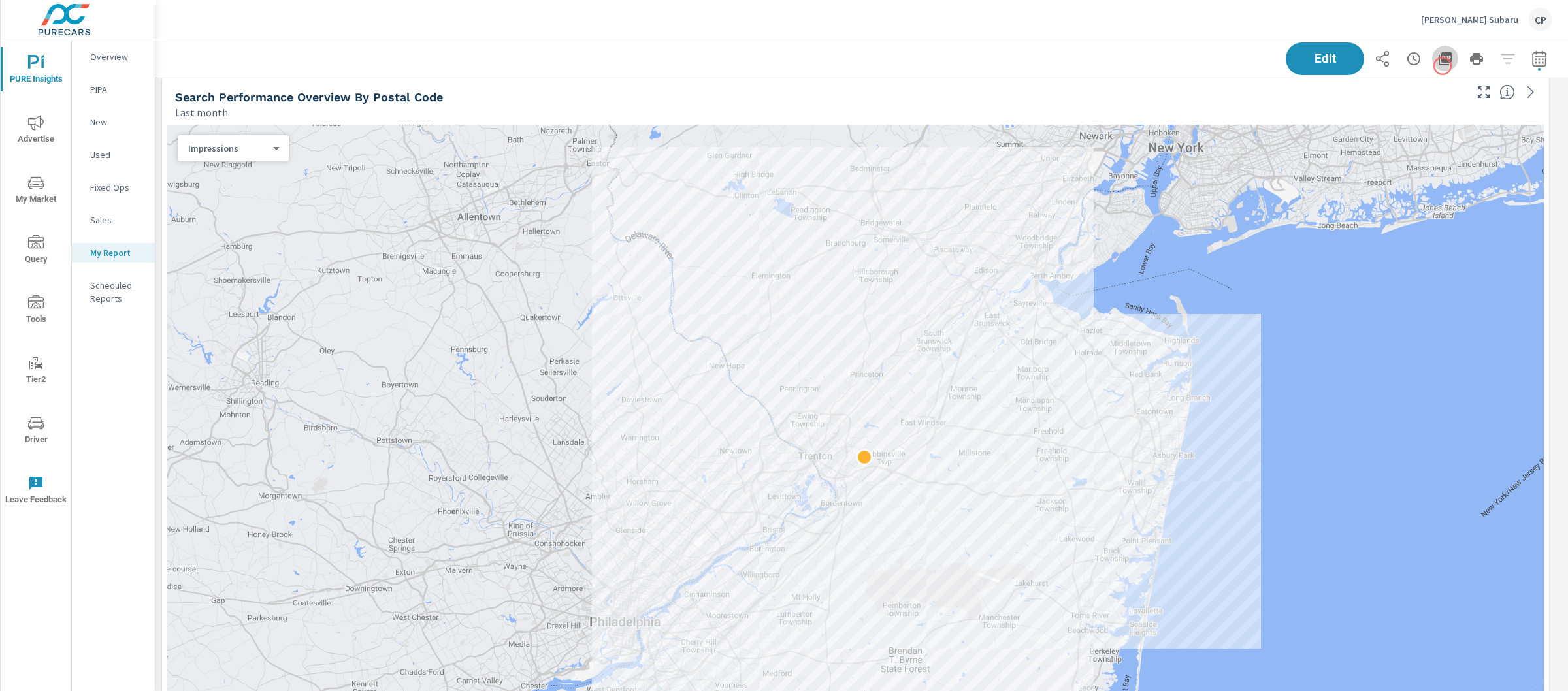
click at [1442, 66] on button "button" at bounding box center [1445, 58] width 26 height 26
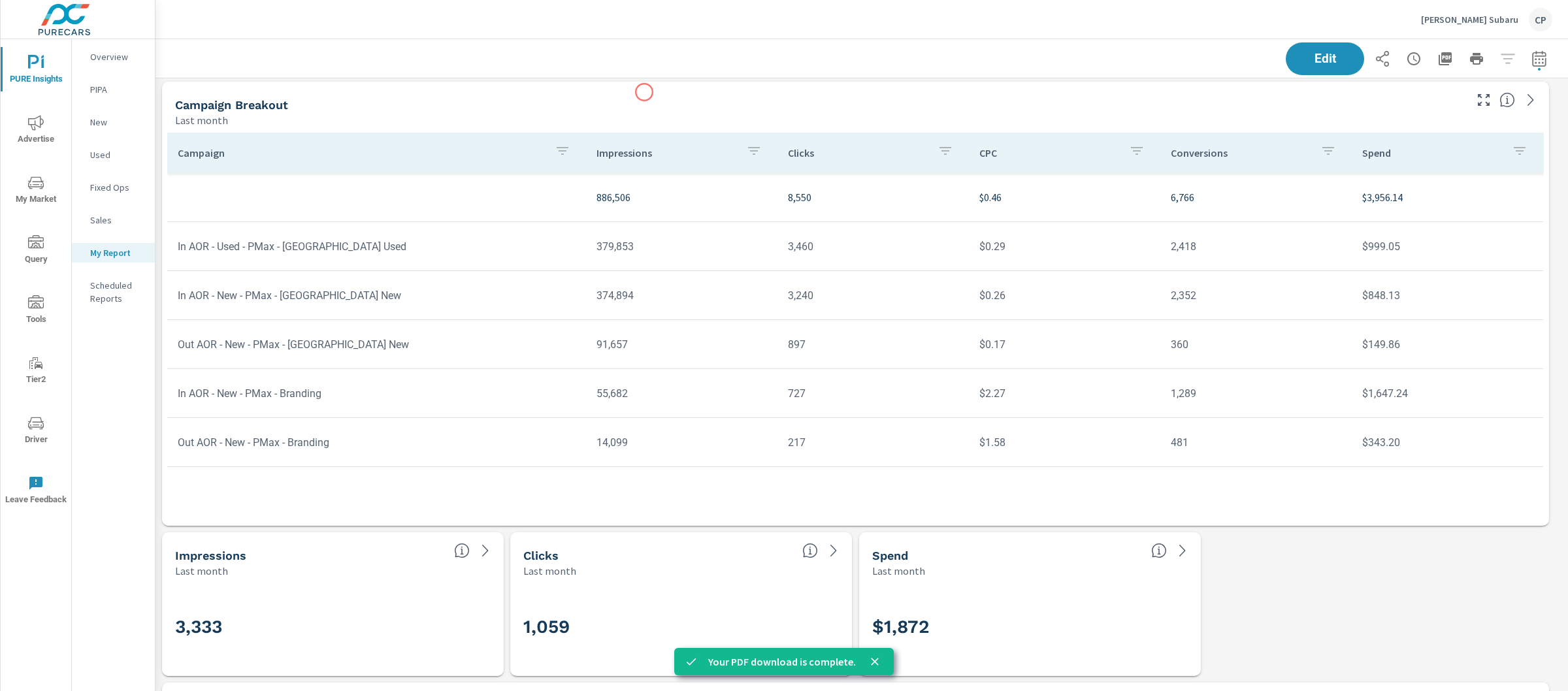
scroll to position [929, 0]
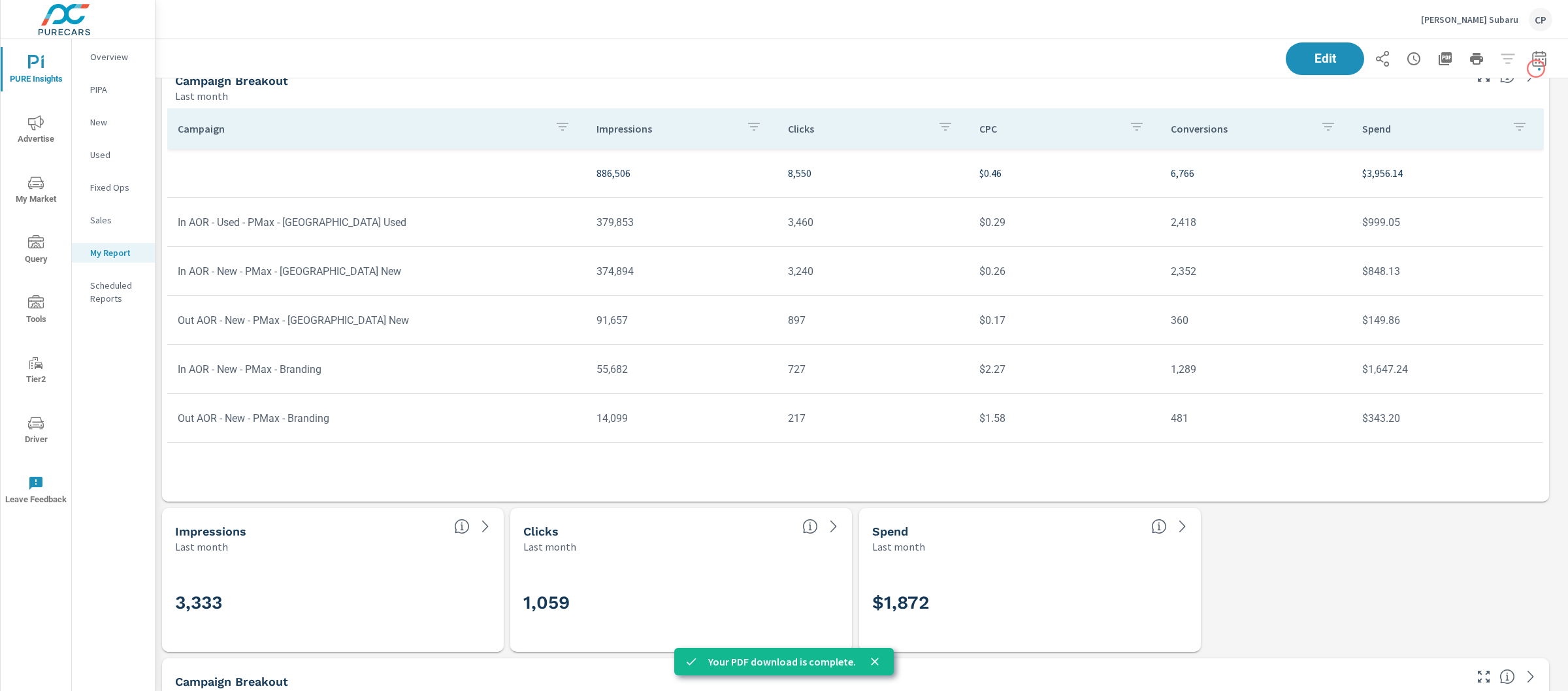
click at [1535, 68] on div "Edit" at bounding box center [1419, 58] width 266 height 32
click at [1526, 63] on button "button" at bounding box center [1539, 58] width 26 height 26
select select "Last month"
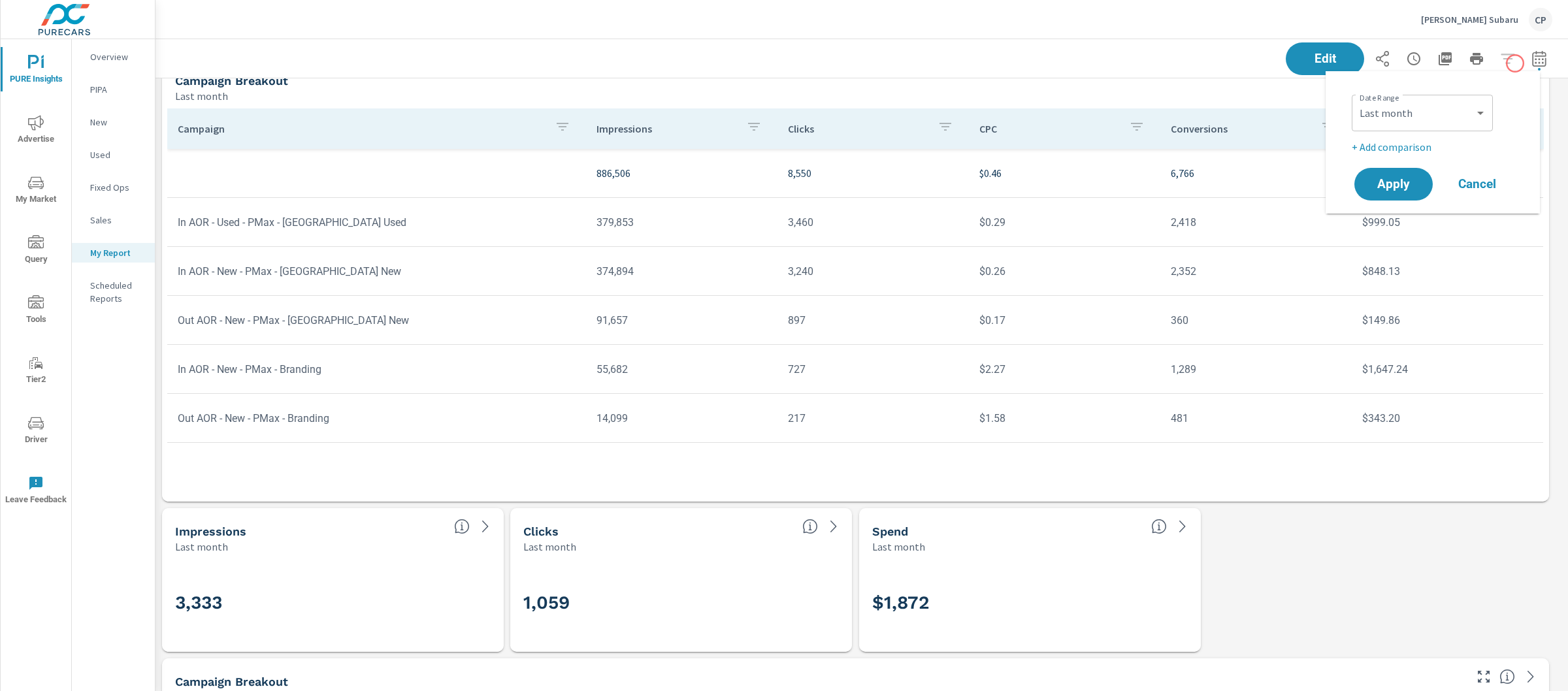
scroll to position [3336, 1425]
click at [1393, 145] on p "+ Add comparison" at bounding box center [1435, 146] width 167 height 15
click at [1397, 166] on select "Custom Previous period Previous month Previous year" at bounding box center [1422, 171] width 131 height 26
click at [1357, 158] on select "Custom Previous period Previous month Previous year" at bounding box center [1422, 171] width 131 height 26
select select "Previous month"
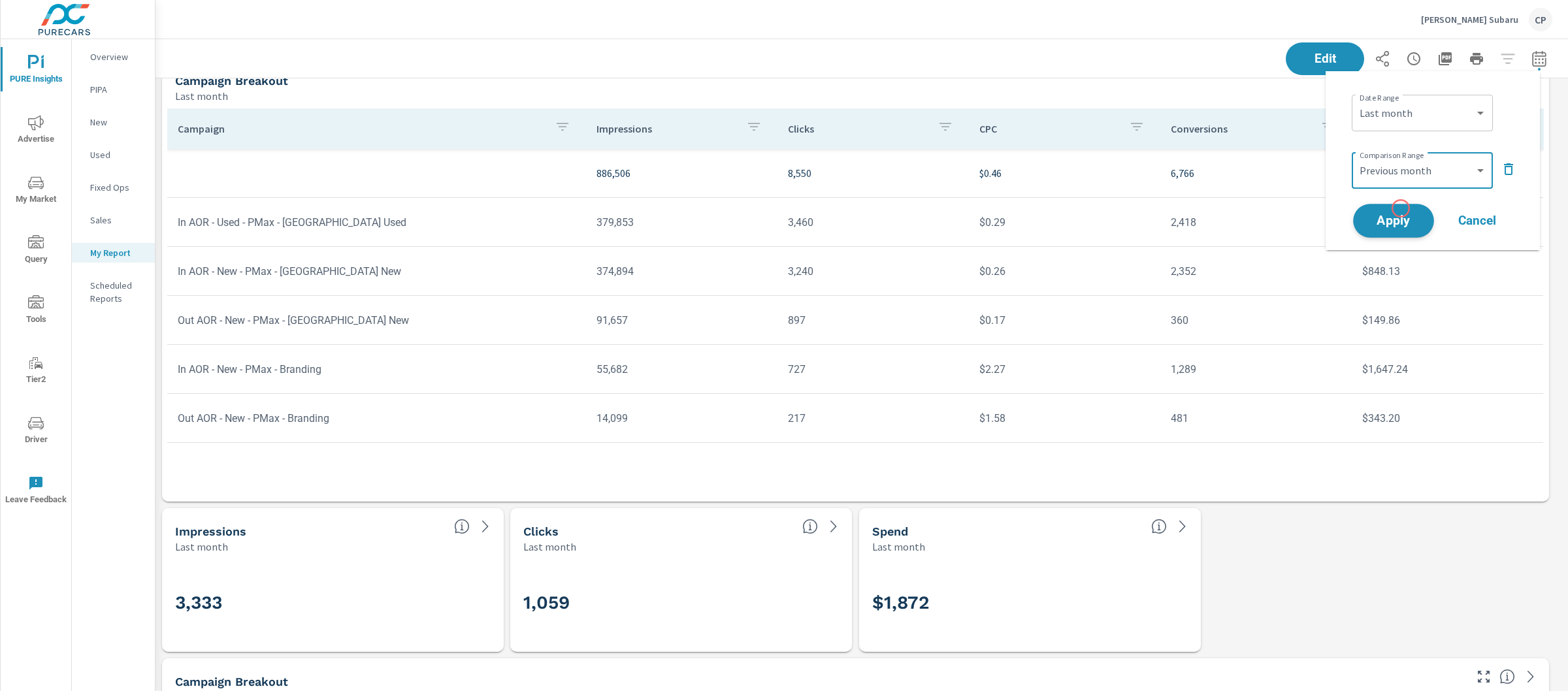
click at [1401, 209] on button "Apply" at bounding box center [1393, 221] width 81 height 34
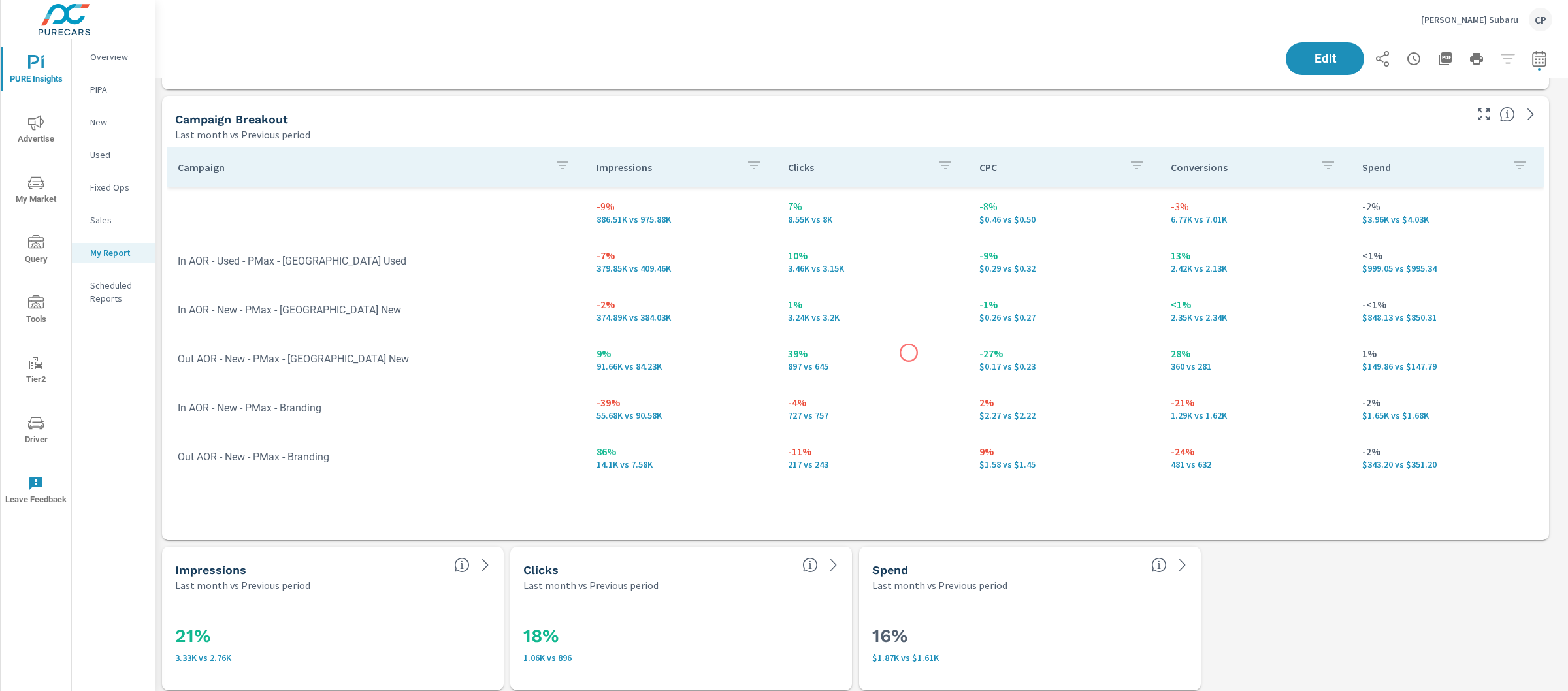
scroll to position [3336, 1425]
click at [1531, 51] on icon "button" at bounding box center [1539, 58] width 15 height 15
select select "Last month"
select select "Previous period"
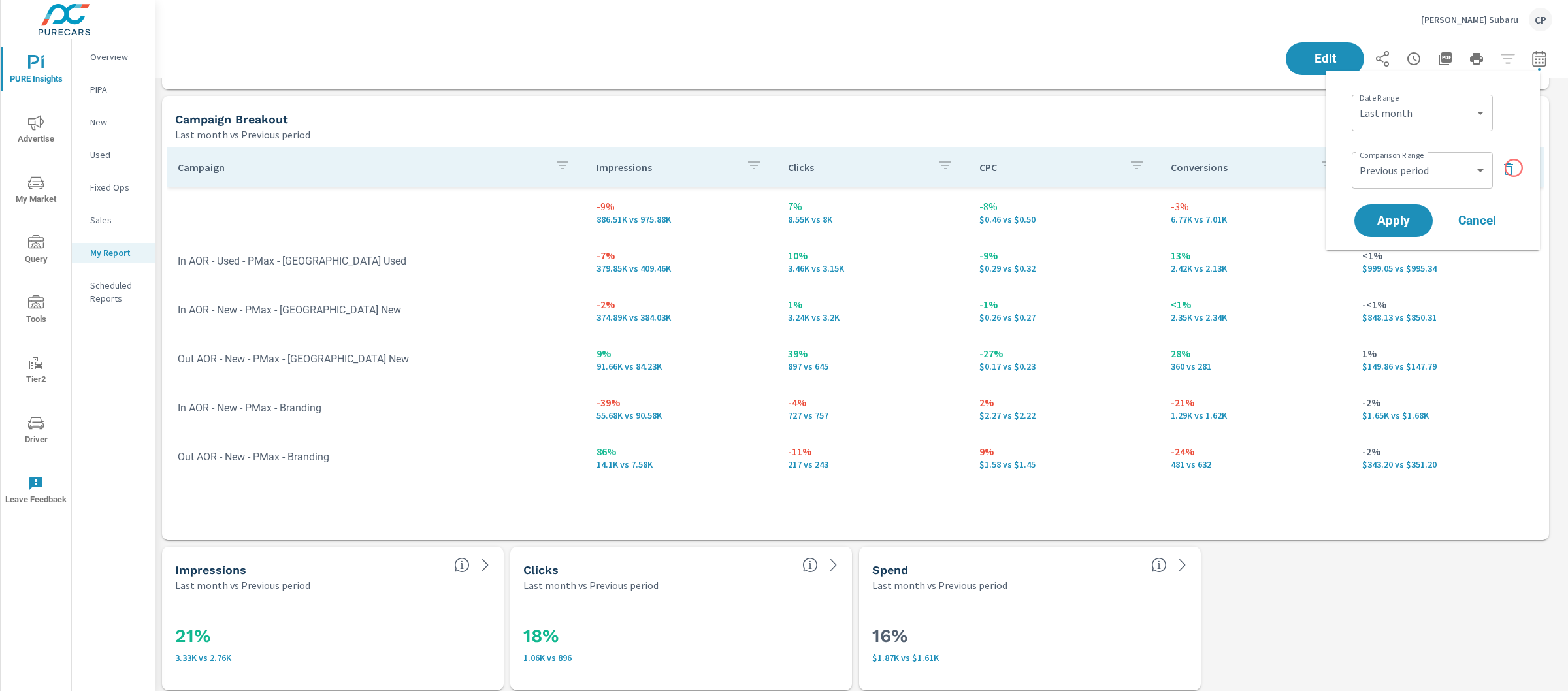
click at [1513, 168] on icon "button" at bounding box center [1508, 169] width 15 height 15
click at [1441, 119] on select "Custom [DATE] Last week Last 7 days Last 14 days Last 30 days Last 45 days Last…" at bounding box center [1422, 113] width 131 height 26
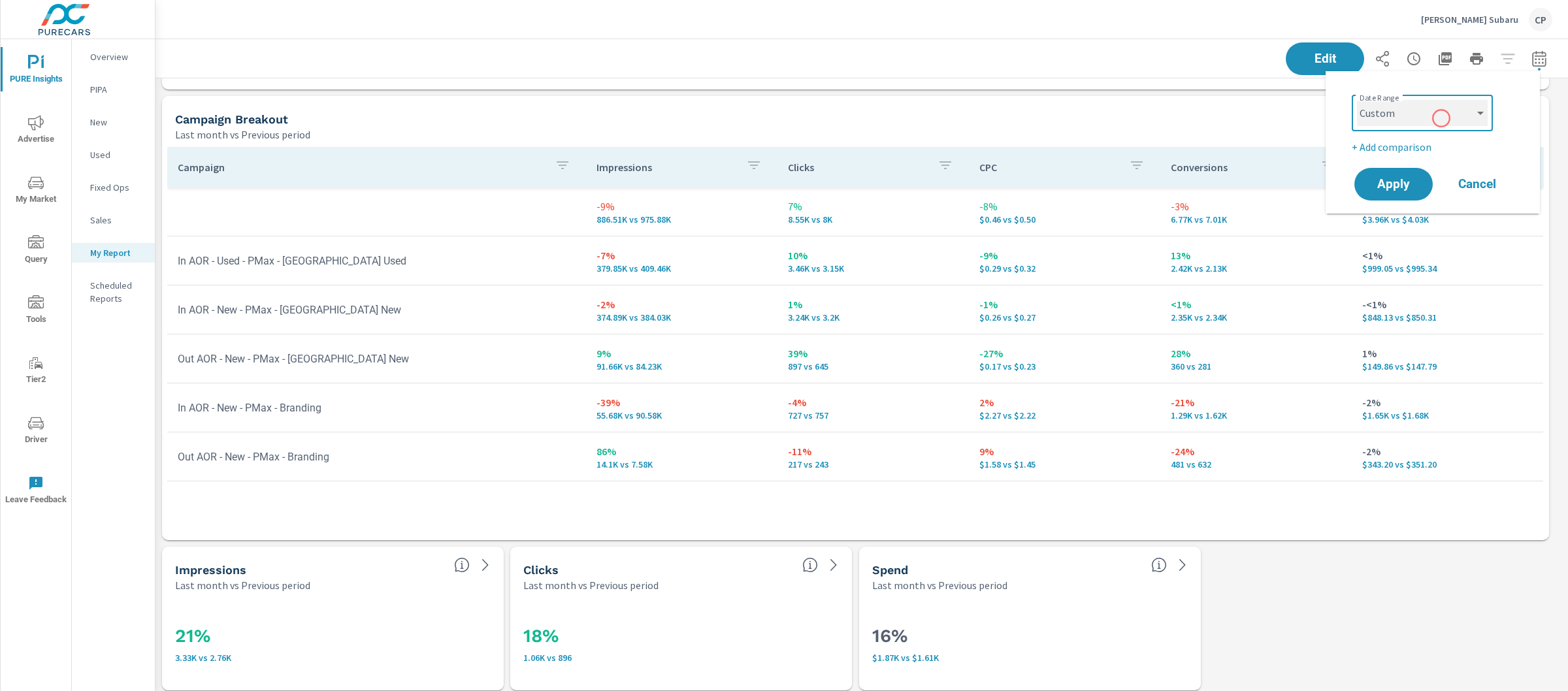
click at [1357, 100] on select "Custom [DATE] Last week Last 7 days Last 14 days Last 30 days Last 45 days Last…" at bounding box center [1422, 113] width 131 height 26
select select "custom"
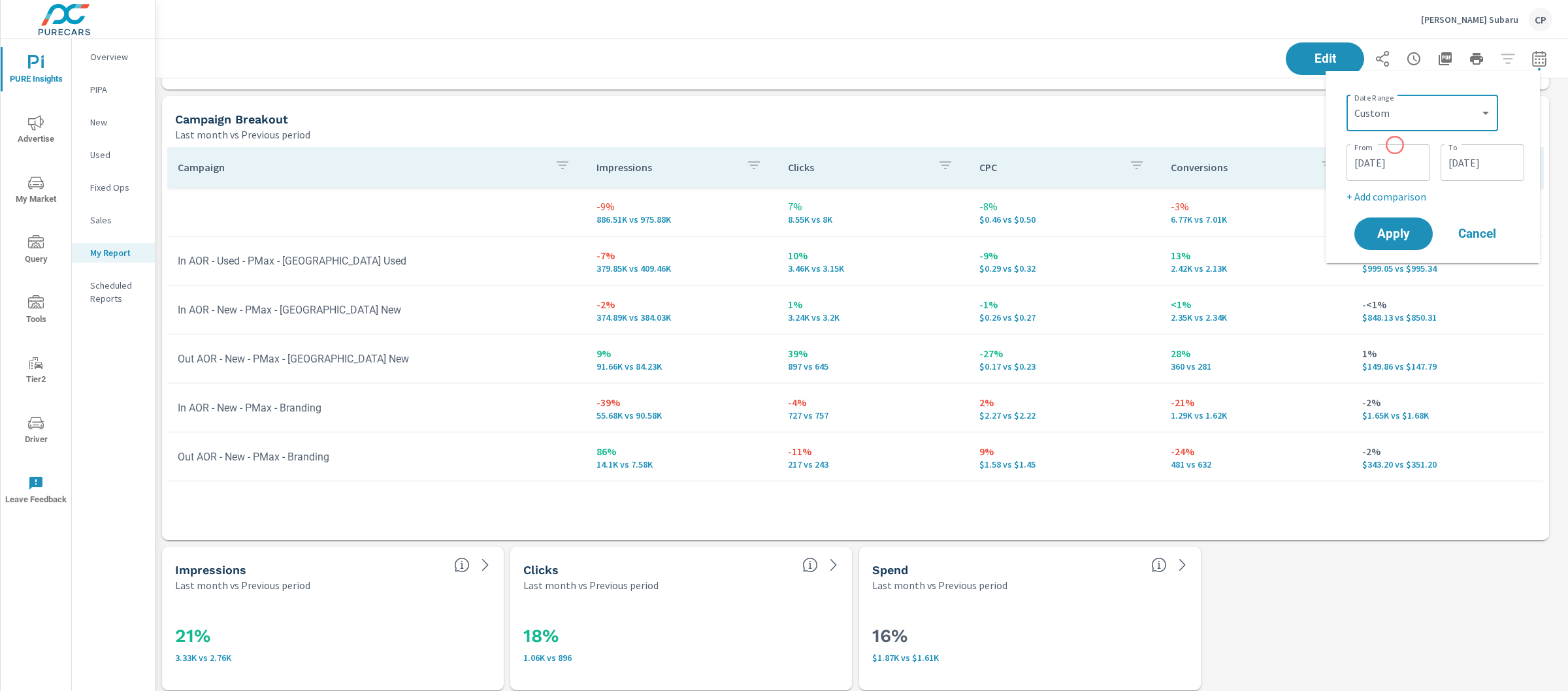
click at [1390, 157] on input "[DATE]" at bounding box center [1388, 162] width 73 height 26
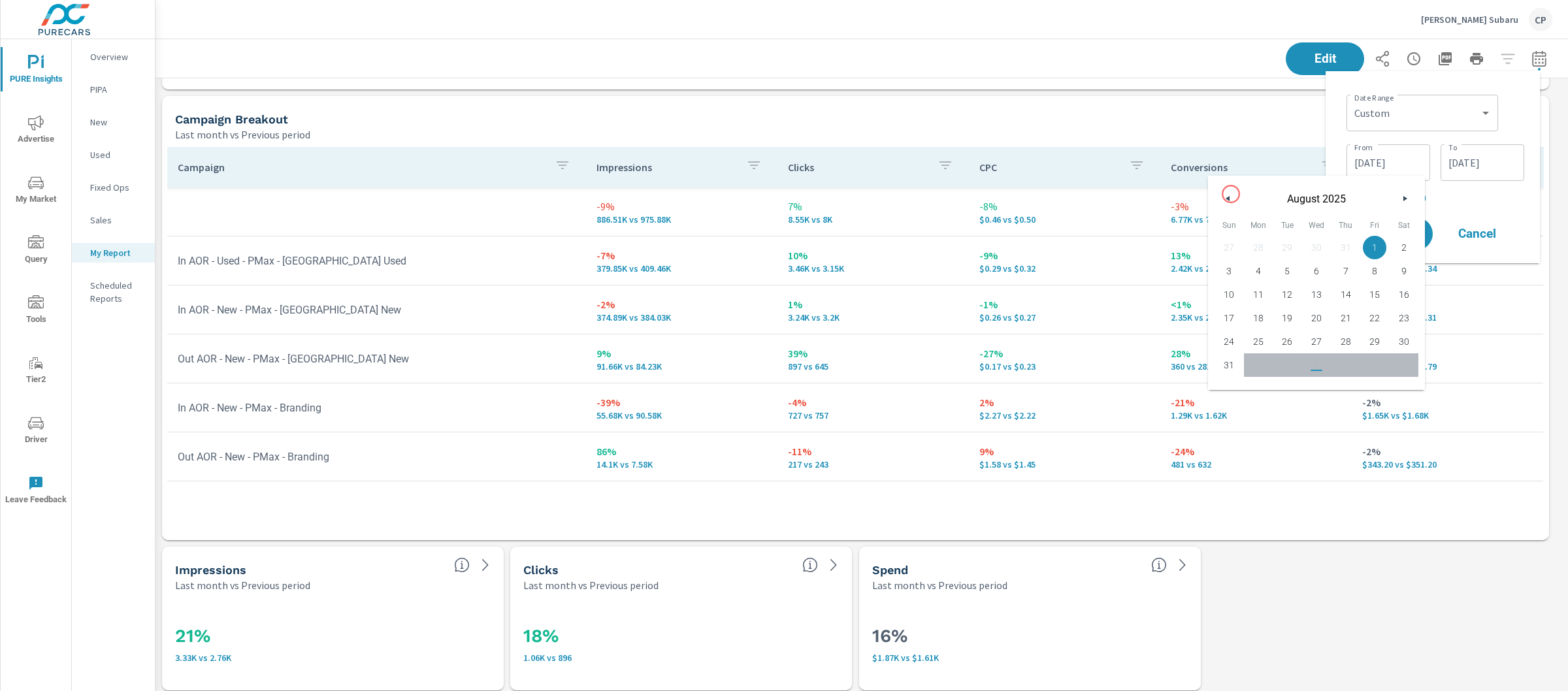
click at [1230, 194] on button "button" at bounding box center [1228, 198] width 15 height 15
click at [1284, 246] on span "1" at bounding box center [1287, 247] width 29 height 17
type input "[DATE]"
click at [1497, 158] on input "[DATE]" at bounding box center [1482, 162] width 73 height 26
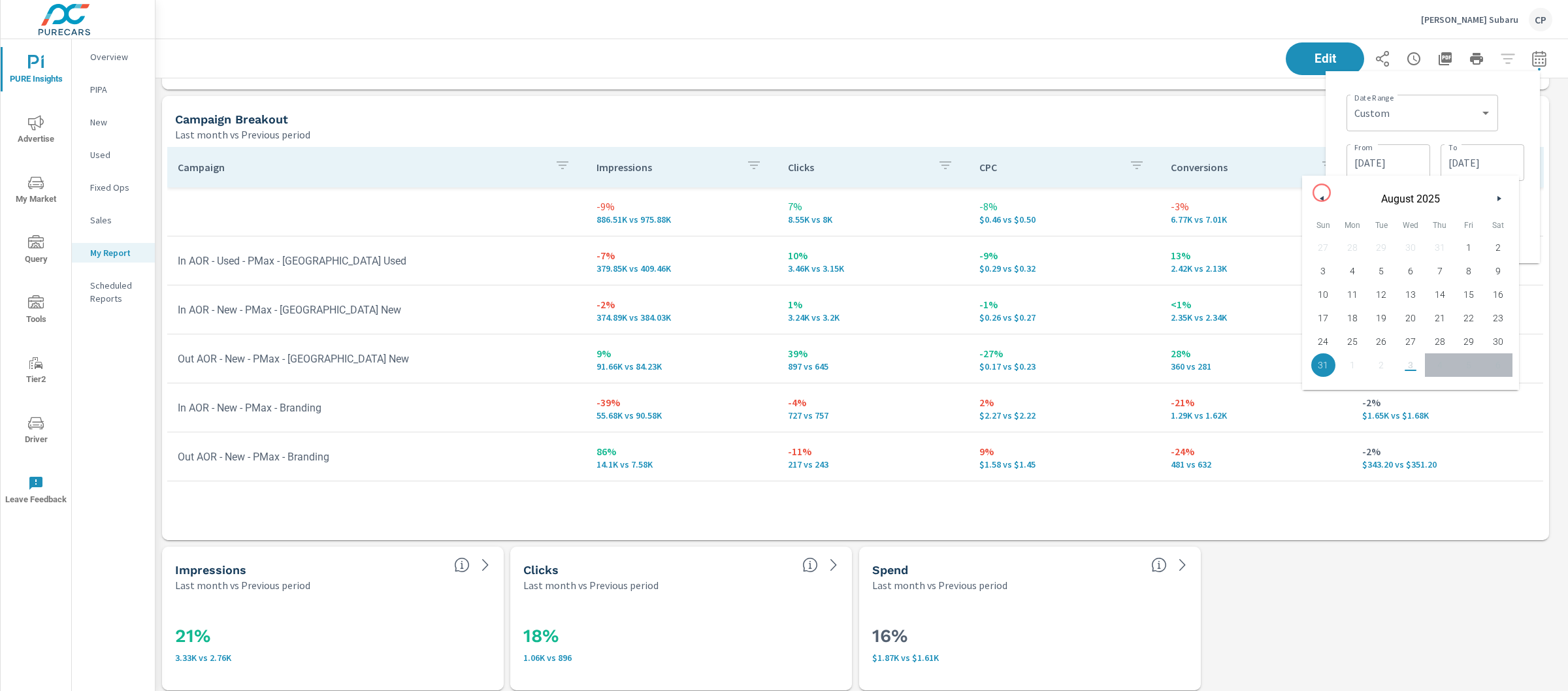
click at [1321, 192] on button "button" at bounding box center [1321, 198] width 15 height 15
click at [1441, 343] on span "31" at bounding box center [1439, 341] width 29 height 17
type input "[DATE]"
click at [1521, 119] on div "Date Range Custom [DATE] Last week Last 7 days Last 14 days Last 30 days Last 4…" at bounding box center [1435, 111] width 178 height 45
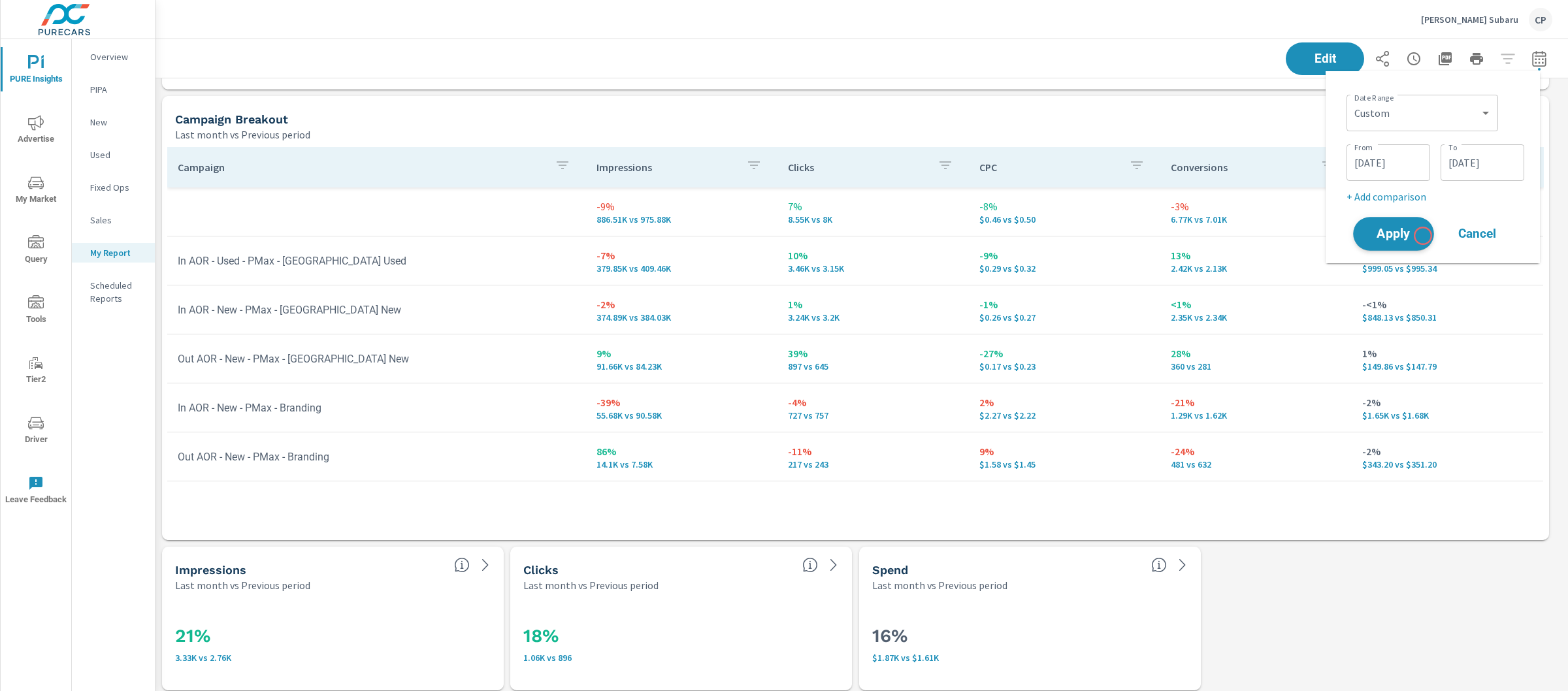
click at [1414, 236] on span "Apply" at bounding box center [1393, 234] width 54 height 12
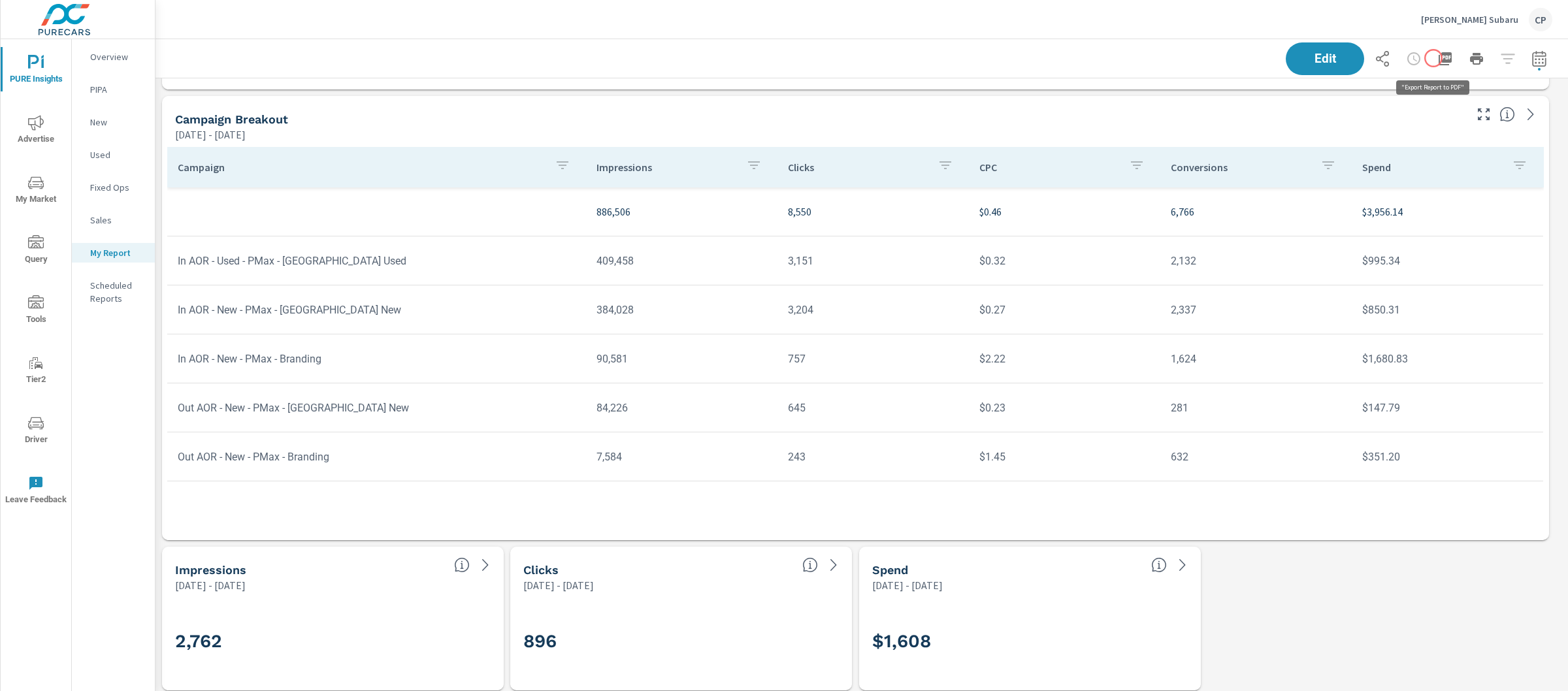
scroll to position [3336, 1425]
click at [1437, 58] on icon "button" at bounding box center [1445, 58] width 15 height 15
